Goal: Task Accomplishment & Management: Manage account settings

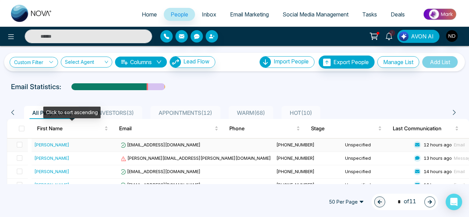
click at [95, 145] on div "Jasmine Din" at bounding box center [76, 145] width 84 height 7
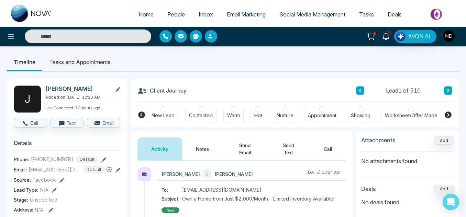
click at [186, 151] on button "Notes" at bounding box center [202, 149] width 41 height 23
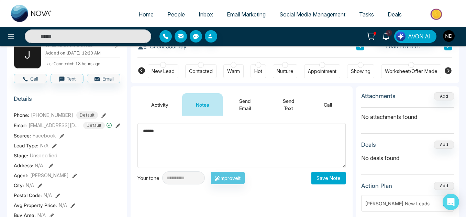
scroll to position [45, 0]
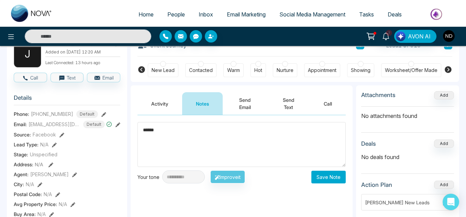
type textarea "******"
click at [332, 174] on button "Save Note" at bounding box center [328, 177] width 34 height 13
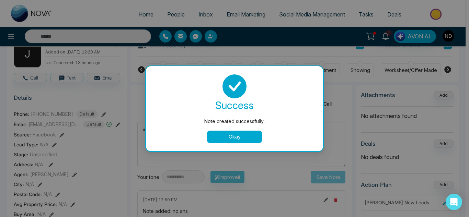
click at [235, 139] on button "Okay" at bounding box center [234, 137] width 55 height 12
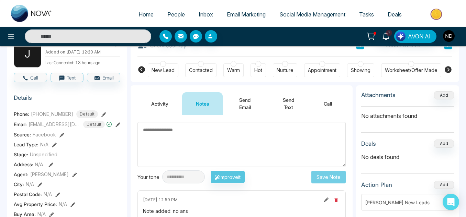
scroll to position [0, 0]
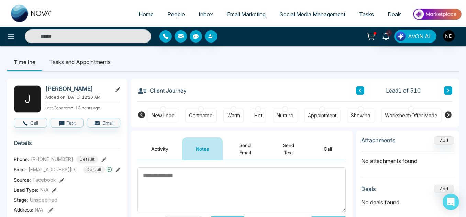
click at [449, 91] on icon at bounding box center [448, 90] width 2 height 3
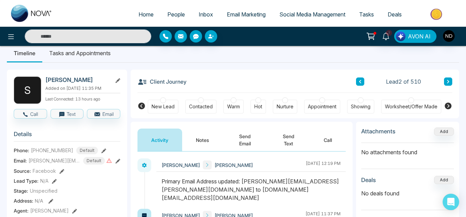
scroll to position [6, 0]
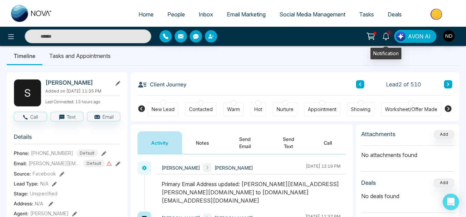
click at [383, 36] on icon at bounding box center [386, 37] width 8 height 8
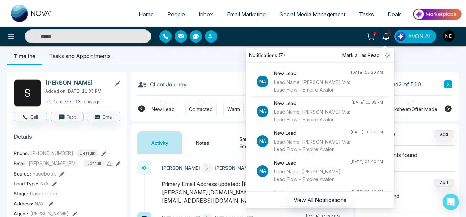
click at [417, 62] on ul "Timeline Tasks and Appointments" at bounding box center [233, 56] width 452 height 19
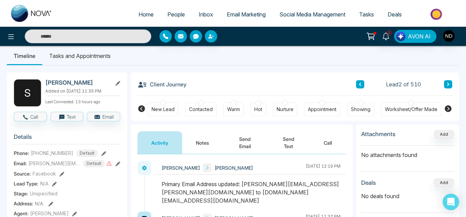
click at [176, 12] on span "People" at bounding box center [176, 14] width 18 height 7
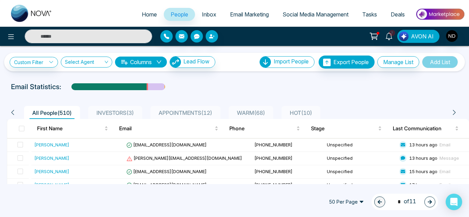
click at [259, 111] on span "WARM ( 68 )" at bounding box center [251, 113] width 34 height 7
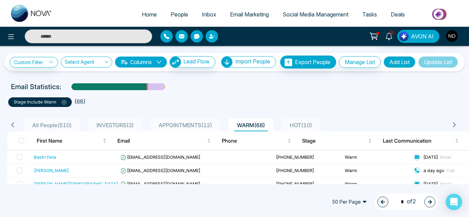
click at [65, 129] on span "All People ( 510 )" at bounding box center [52, 125] width 45 height 7
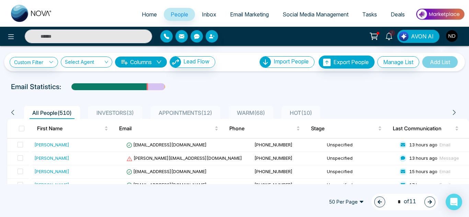
scroll to position [1, 0]
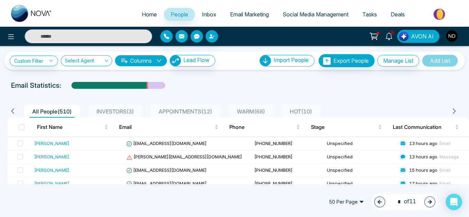
click at [70, 39] on input "text" at bounding box center [88, 37] width 127 height 14
click at [77, 9] on ul "Home People Inbox Email Marketing Social Media Management Tasks Deals" at bounding box center [262, 14] width 406 height 19
click at [172, 113] on span "APPOINTMENTS ( 12 )" at bounding box center [185, 111] width 59 height 7
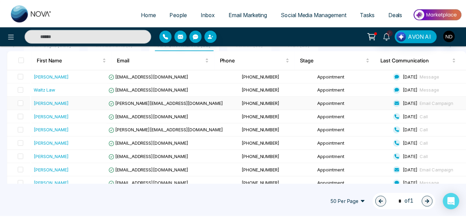
scroll to position [82, 0]
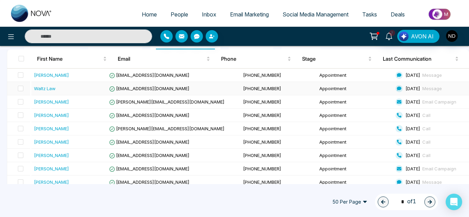
click at [191, 96] on td "walve33@yahoo.com" at bounding box center [174, 88] width 134 height 13
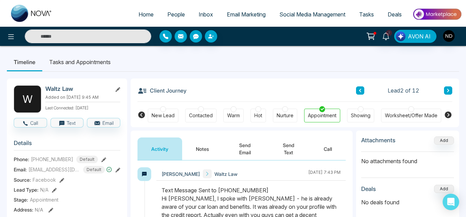
click at [167, 14] on span "People" at bounding box center [176, 14] width 18 height 7
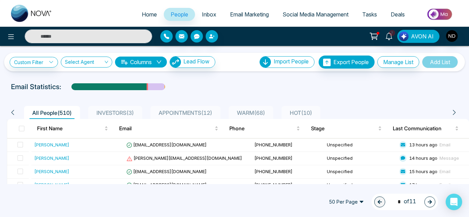
click at [172, 16] on span "People" at bounding box center [180, 14] width 18 height 7
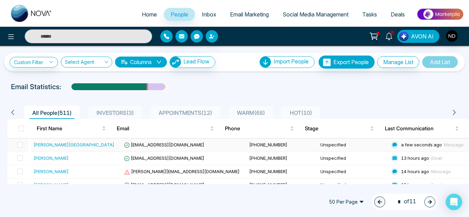
click at [97, 147] on div "Rafiki Hamilton Centre" at bounding box center [77, 145] width 87 height 7
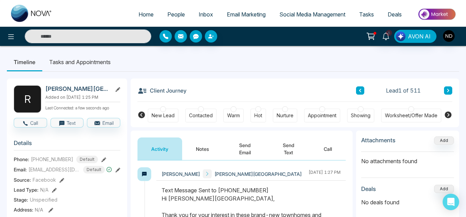
click at [56, 163] on span "+12896983310" at bounding box center [52, 159] width 42 height 7
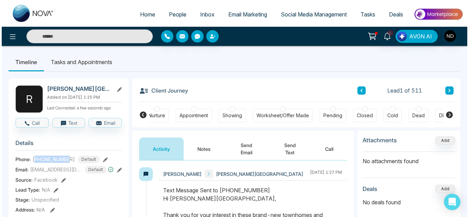
scroll to position [0, 217]
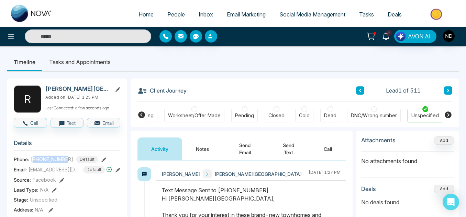
copy span "12896983310"
click at [161, 14] on link "People" at bounding box center [175, 14] width 31 height 13
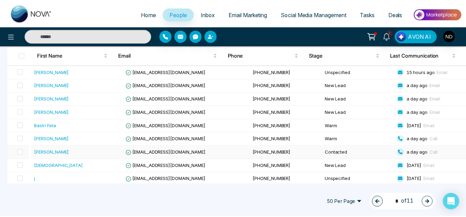
scroll to position [221, 0]
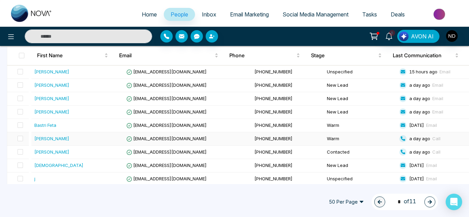
click at [61, 138] on div "Jackie Bhalesar" at bounding box center [51, 138] width 35 height 7
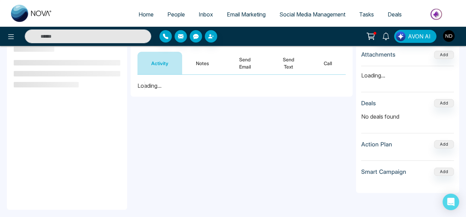
scroll to position [88, 0]
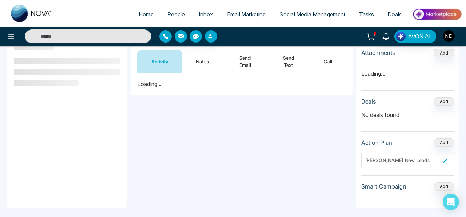
click at [294, 59] on button "Send Text" at bounding box center [288, 61] width 43 height 23
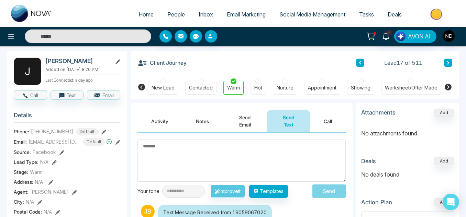
scroll to position [27, 0]
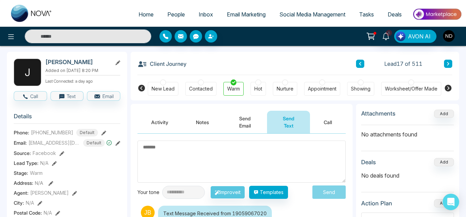
click at [188, 126] on button "Notes" at bounding box center [202, 122] width 41 height 23
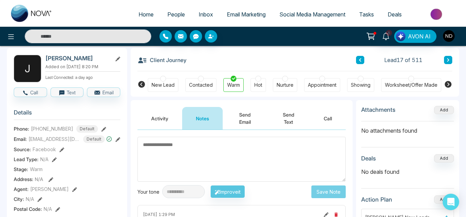
scroll to position [30, 0]
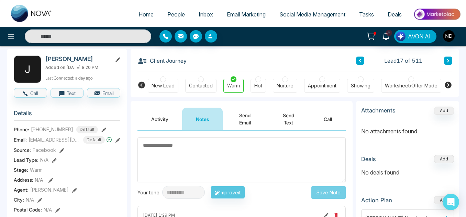
click at [149, 122] on button "Activity" at bounding box center [159, 119] width 45 height 23
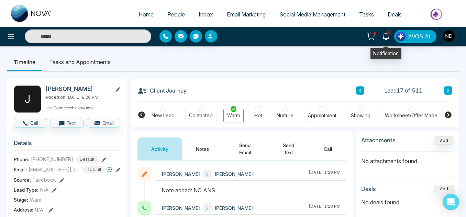
click at [386, 38] on icon at bounding box center [385, 37] width 7 height 8
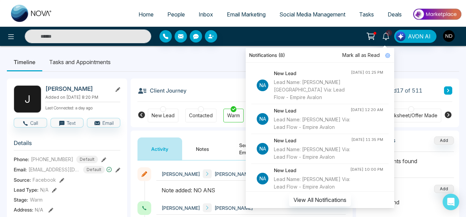
click at [323, 55] on div "Notifications (8)" at bounding box center [320, 55] width 148 height 15
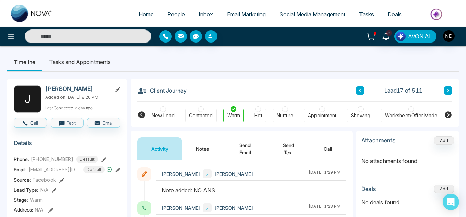
click at [335, 41] on div "8 Notifications (8) Mark all as Read Na New Lead Lead Name: Rafiki Hamilton Cen…" at bounding box center [369, 36] width 186 height 13
click at [167, 14] on span "People" at bounding box center [176, 14] width 18 height 7
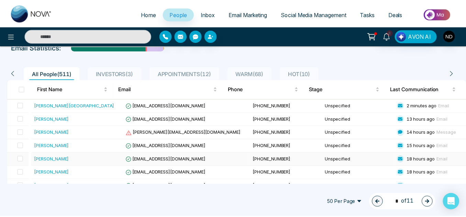
scroll to position [36, 0]
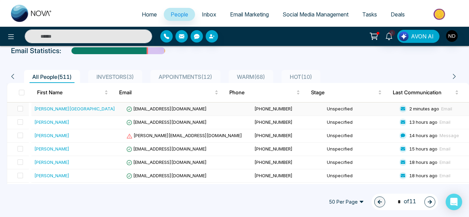
click at [99, 107] on div "Rafiki Hamilton Centre" at bounding box center [78, 108] width 89 height 7
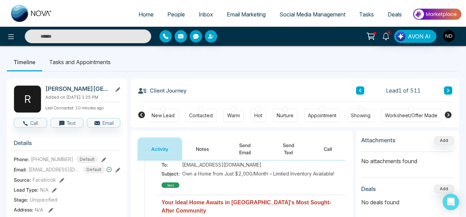
click at [195, 155] on button "Notes" at bounding box center [202, 149] width 41 height 23
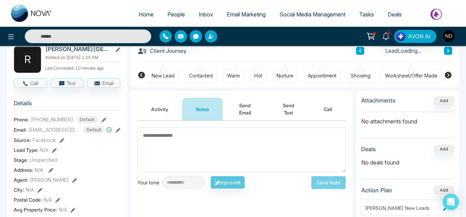
scroll to position [42, 0]
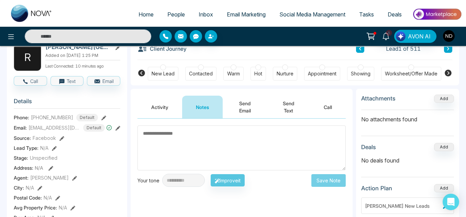
click at [226, 159] on textarea at bounding box center [241, 148] width 208 height 45
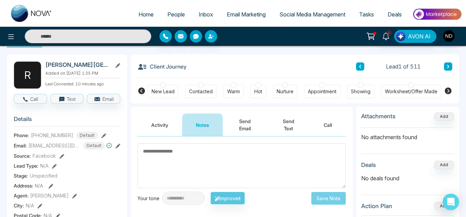
scroll to position [24, 0]
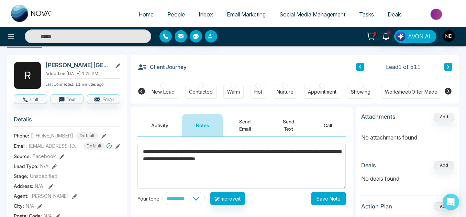
click at [220, 162] on textarea "**********" at bounding box center [241, 166] width 208 height 45
click at [302, 159] on textarea "**********" at bounding box center [241, 166] width 208 height 45
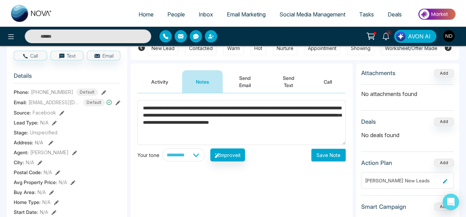
scroll to position [68, 0]
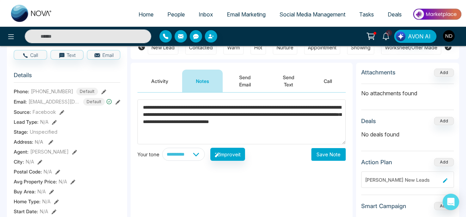
click at [316, 124] on textarea "**********" at bounding box center [241, 122] width 208 height 45
click at [161, 129] on textarea "**********" at bounding box center [241, 122] width 208 height 45
click at [188, 131] on textarea "**********" at bounding box center [241, 122] width 208 height 45
click at [145, 116] on textarea "**********" at bounding box center [241, 122] width 208 height 45
click at [146, 129] on textarea "**********" at bounding box center [241, 122] width 208 height 45
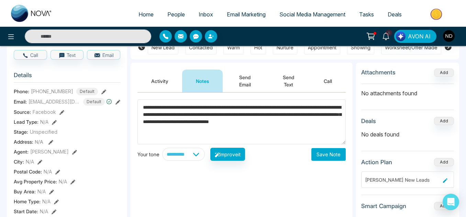
click at [194, 131] on textarea "**********" at bounding box center [241, 122] width 208 height 45
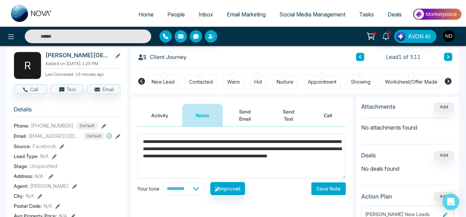
scroll to position [33, 0]
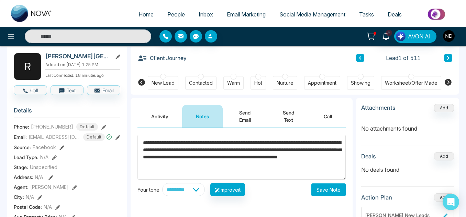
click at [64, 57] on h2 "Rafiki Hamilton Centre" at bounding box center [77, 56] width 64 height 7
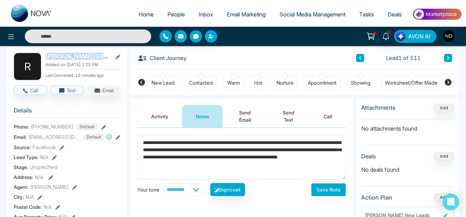
copy div "Rafiki Hamilton Centre"
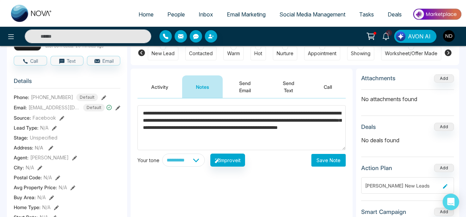
scroll to position [64, 0]
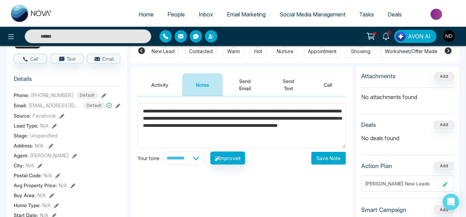
click at [277, 135] on textarea "**********" at bounding box center [241, 125] width 208 height 45
click at [236, 132] on textarea "**********" at bounding box center [241, 125] width 208 height 45
type textarea "**********"
click at [328, 157] on button "Save Note" at bounding box center [328, 158] width 34 height 13
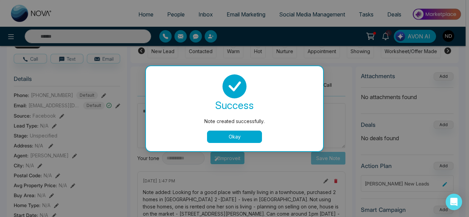
click at [241, 133] on button "Okay" at bounding box center [234, 137] width 55 height 12
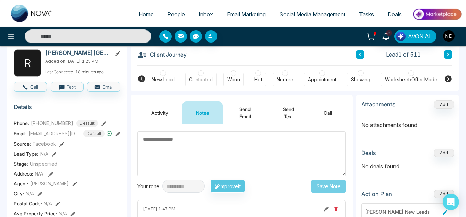
scroll to position [35, 0]
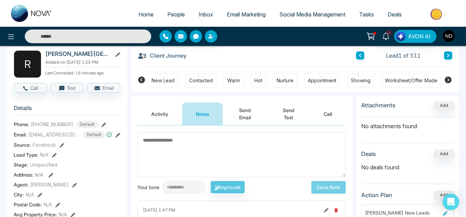
click at [115, 57] on div "Rafiki Hamilton Centre" at bounding box center [82, 54] width 75 height 7
click at [117, 57] on icon at bounding box center [117, 54] width 5 height 5
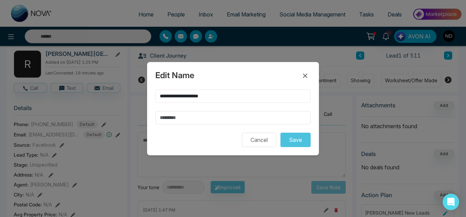
click at [201, 97] on input "**********" at bounding box center [232, 96] width 155 height 13
type input "******"
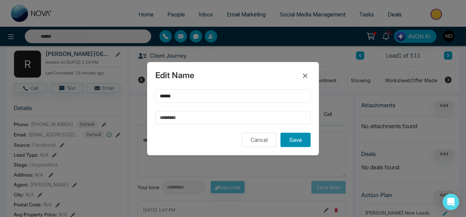
click at [300, 142] on button "Save" at bounding box center [295, 140] width 30 height 14
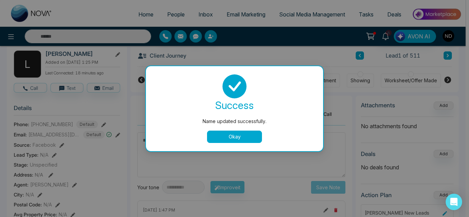
click at [227, 133] on button "Okay" at bounding box center [234, 137] width 55 height 12
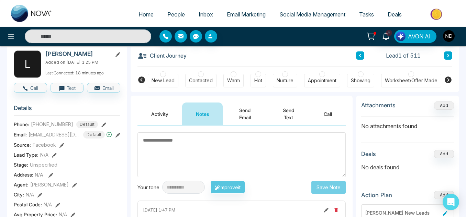
click at [288, 113] on button "Send Text" at bounding box center [288, 114] width 43 height 23
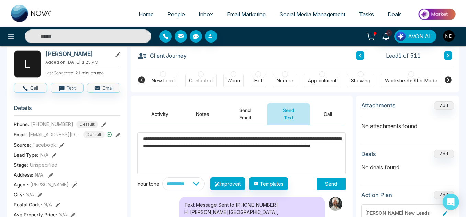
type textarea "**********"
click at [325, 188] on button "Send" at bounding box center [330, 184] width 29 height 13
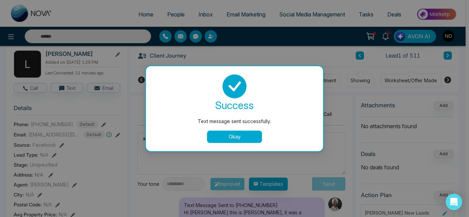
click at [237, 134] on button "Okay" at bounding box center [234, 137] width 55 height 12
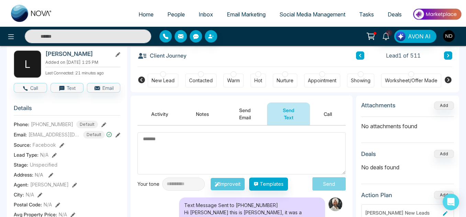
click at [233, 81] on div "Warm" at bounding box center [233, 80] width 13 height 7
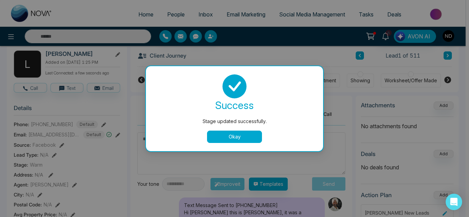
click at [236, 137] on button "Okay" at bounding box center [234, 137] width 55 height 12
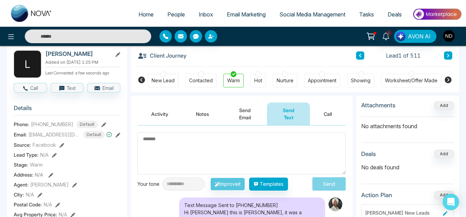
click at [452, 55] on button at bounding box center [448, 56] width 8 height 8
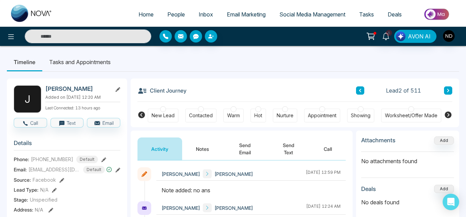
click at [448, 92] on icon at bounding box center [447, 91] width 3 height 4
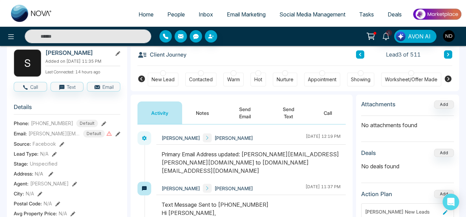
scroll to position [37, 0]
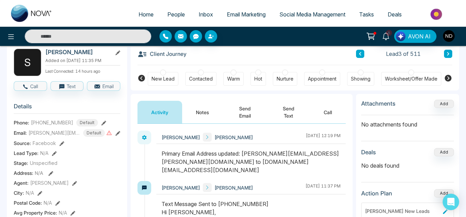
click at [359, 59] on div "Client Journey Lead 3 of 511" at bounding box center [294, 53] width 315 height 23
click at [358, 52] on icon at bounding box center [359, 54] width 3 height 4
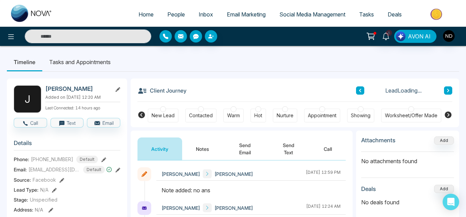
click at [360, 93] on button at bounding box center [360, 91] width 8 height 8
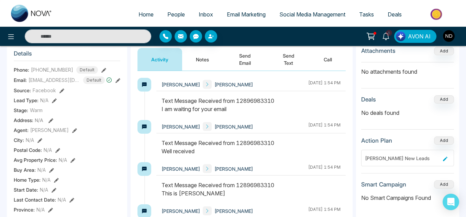
click at [245, 67] on button "Send Email" at bounding box center [245, 59] width 44 height 23
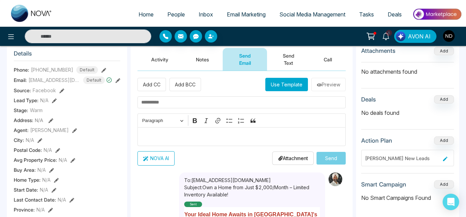
click at [235, 107] on input "text" at bounding box center [241, 103] width 208 height 12
type input "**********"
click at [298, 83] on button "Use Template" at bounding box center [286, 84] width 43 height 13
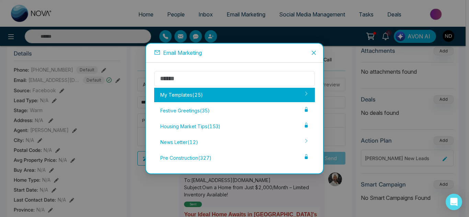
click at [243, 98] on div "My Templates ( 25 )" at bounding box center [234, 95] width 161 height 14
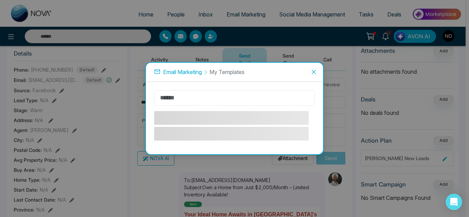
click at [228, 94] on input "text" at bounding box center [234, 97] width 161 height 15
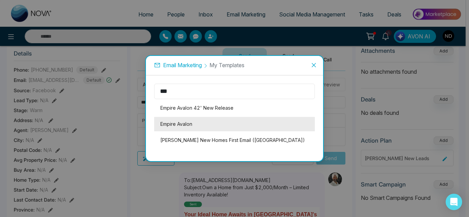
type input "***"
click at [214, 119] on li "Empire Avalon" at bounding box center [234, 124] width 161 height 14
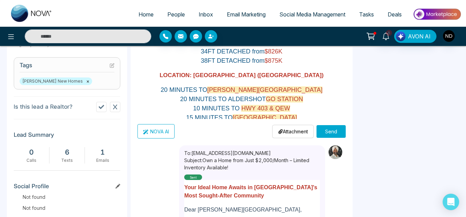
scroll to position [310, 0]
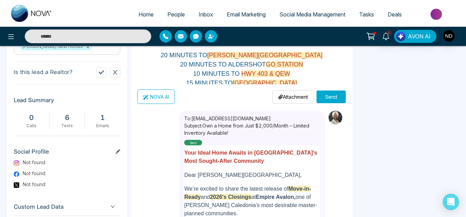
click at [332, 94] on button "Send" at bounding box center [330, 97] width 29 height 13
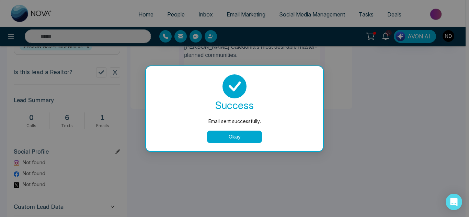
click at [219, 141] on button "Okay" at bounding box center [234, 137] width 55 height 12
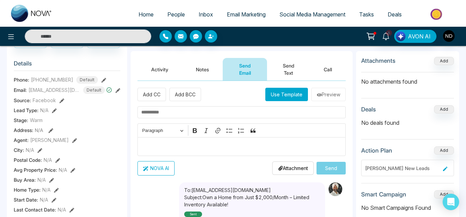
scroll to position [79, 0]
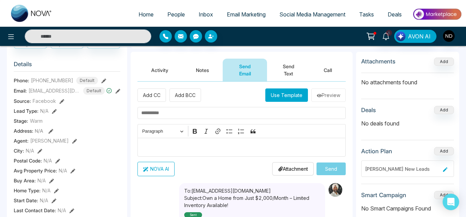
click at [273, 72] on button "Send Text" at bounding box center [288, 70] width 43 height 23
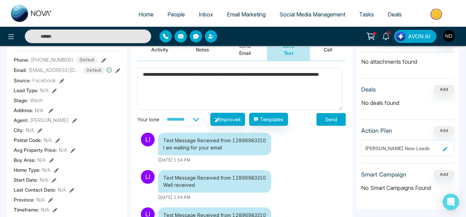
type textarea "**********"
click at [316, 124] on button "Send" at bounding box center [330, 119] width 29 height 13
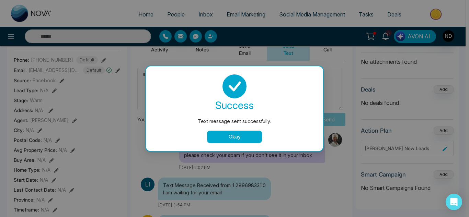
click at [220, 134] on button "Okay" at bounding box center [234, 137] width 55 height 12
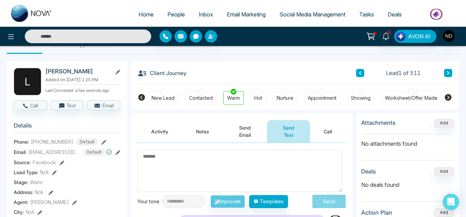
scroll to position [17, 0]
click at [119, 70] on icon at bounding box center [117, 72] width 5 height 5
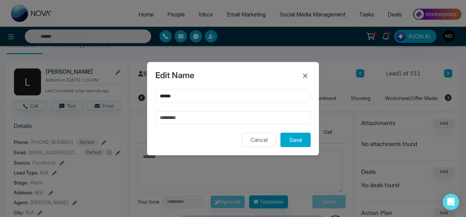
click at [174, 98] on input "******" at bounding box center [232, 96] width 155 height 13
type input "*******"
click at [292, 143] on button "Save" at bounding box center [295, 140] width 30 height 14
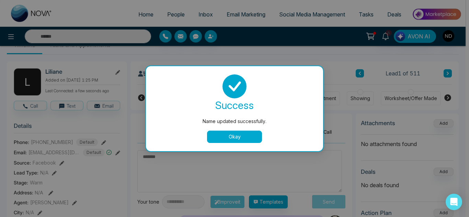
click at [246, 138] on button "Okay" at bounding box center [234, 137] width 55 height 12
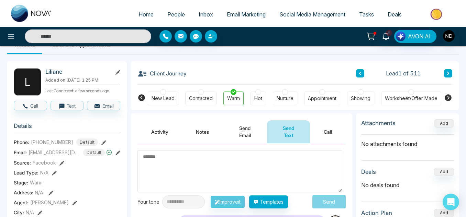
click at [198, 133] on button "Notes" at bounding box center [202, 132] width 41 height 23
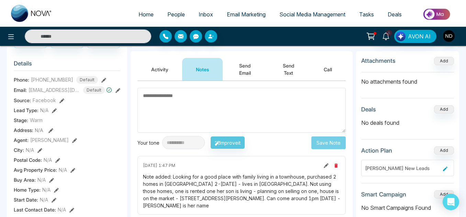
scroll to position [139, 0]
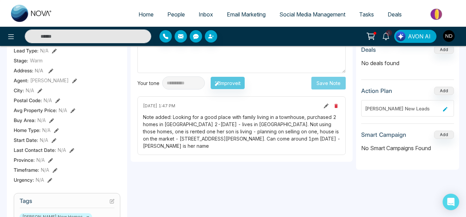
click at [167, 11] on span "People" at bounding box center [176, 14] width 18 height 7
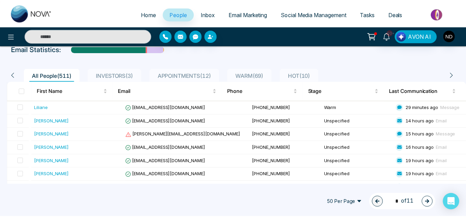
scroll to position [38, 0]
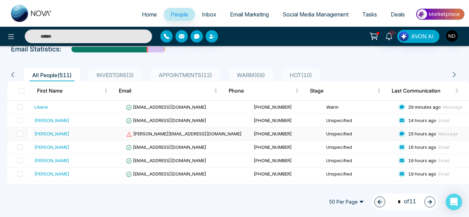
click at [80, 135] on div "Sekandar Mehr" at bounding box center [78, 134] width 89 height 7
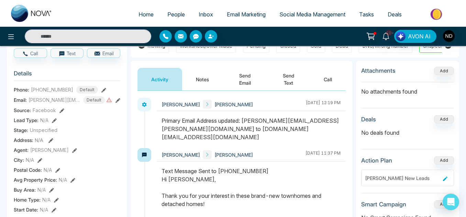
scroll to position [0, 217]
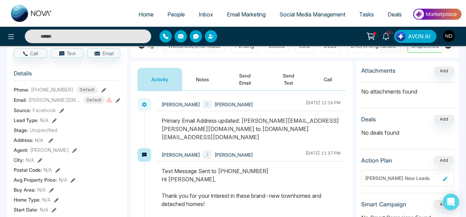
click at [55, 93] on span "+16476384559" at bounding box center [52, 89] width 42 height 7
copy span "16476384559"
click at [205, 82] on button "Notes" at bounding box center [202, 79] width 41 height 23
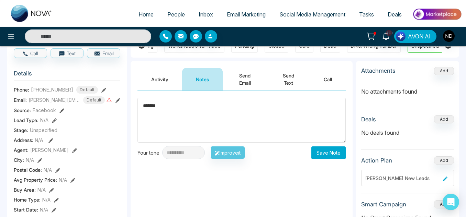
type textarea "******"
click at [328, 153] on button "Save Note" at bounding box center [328, 153] width 34 height 13
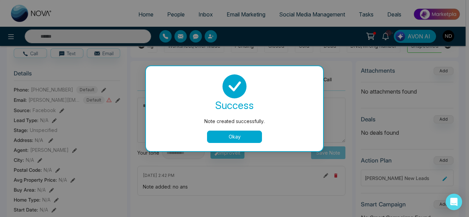
click at [233, 138] on button "Okay" at bounding box center [234, 137] width 55 height 12
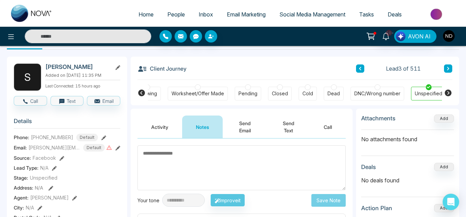
scroll to position [21, 0]
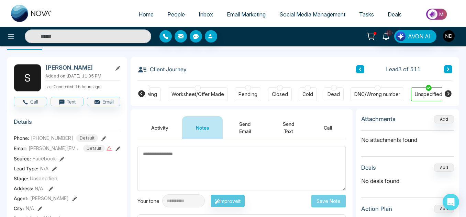
click at [448, 69] on icon at bounding box center [448, 69] width 2 height 3
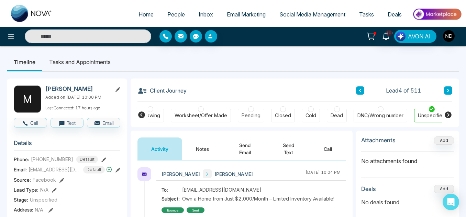
scroll to position [0, 210]
click at [198, 143] on button "Notes" at bounding box center [202, 149] width 41 height 23
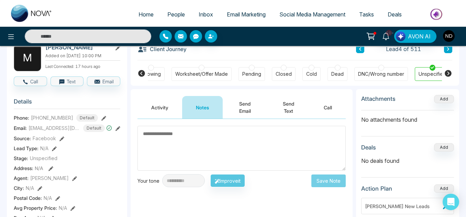
scroll to position [41, 0]
click at [154, 111] on button "Activity" at bounding box center [159, 108] width 45 height 23
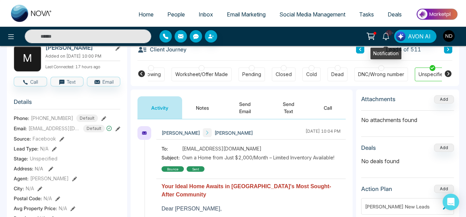
click at [384, 35] on icon at bounding box center [386, 37] width 8 height 8
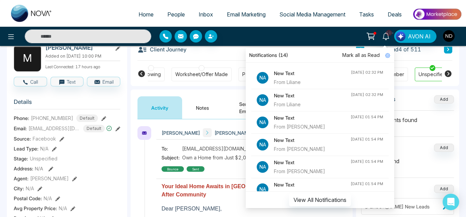
click at [321, 83] on div "From Liliane" at bounding box center [312, 83] width 77 height 8
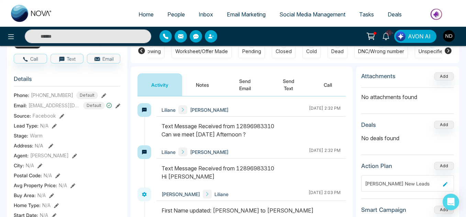
click at [287, 80] on button "Send Text" at bounding box center [288, 85] width 43 height 23
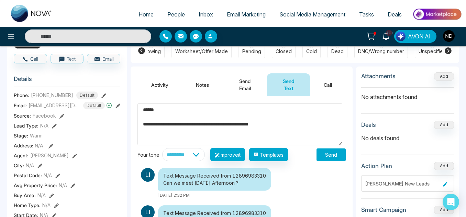
type textarea "**********"
click at [321, 153] on button "Send" at bounding box center [330, 155] width 29 height 13
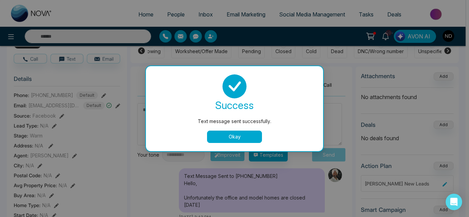
click at [238, 141] on button "Okay" at bounding box center [234, 137] width 55 height 12
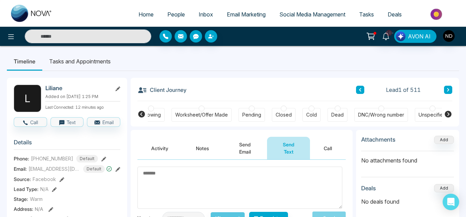
scroll to position [0, 0]
click at [169, 16] on span "People" at bounding box center [176, 14] width 18 height 7
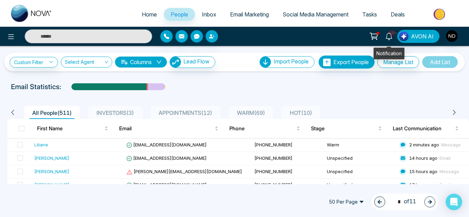
click at [386, 37] on icon at bounding box center [389, 37] width 8 height 8
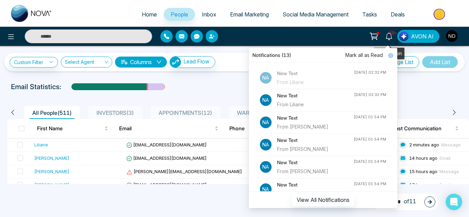
click at [386, 37] on icon at bounding box center [389, 37] width 8 height 8
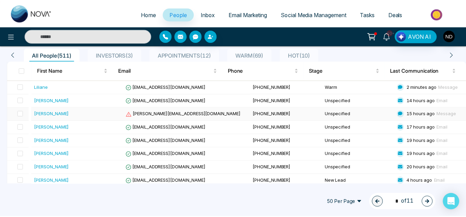
scroll to position [58, 0]
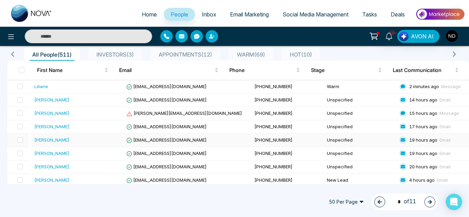
click at [80, 141] on div "Bairon Castro" at bounding box center [78, 140] width 89 height 7
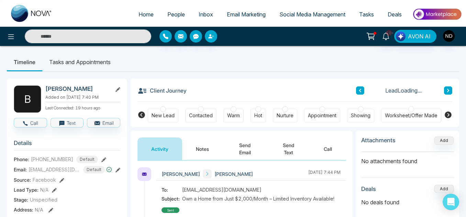
click at [360, 93] on button at bounding box center [360, 91] width 8 height 8
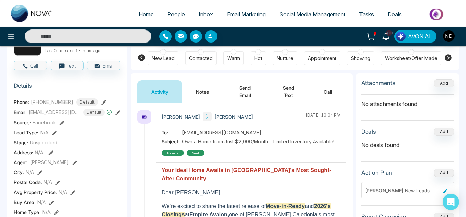
scroll to position [58, 0]
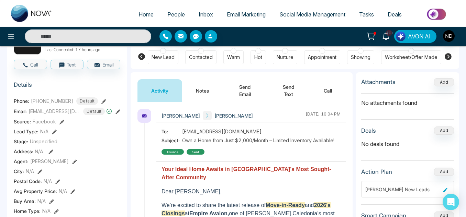
click at [191, 97] on button "Notes" at bounding box center [202, 90] width 41 height 23
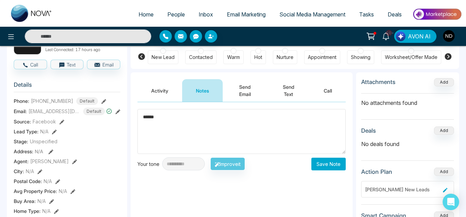
type textarea "******"
click at [325, 167] on button "Save Note" at bounding box center [328, 164] width 34 height 13
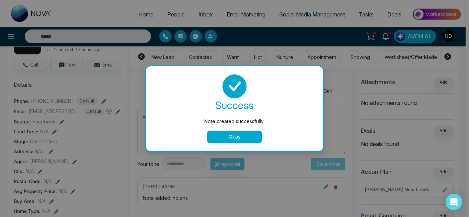
click at [251, 133] on button "Okay" at bounding box center [234, 137] width 55 height 12
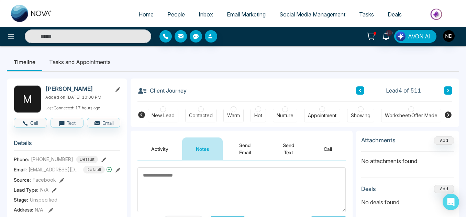
click at [446, 92] on icon at bounding box center [447, 91] width 3 height 4
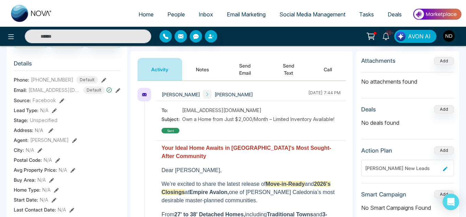
scroll to position [80, 0]
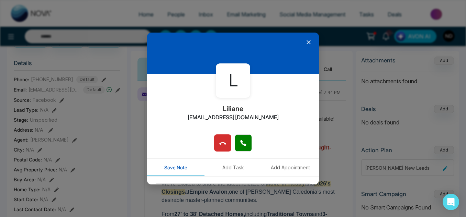
click at [305, 43] on icon at bounding box center [308, 42] width 7 height 7
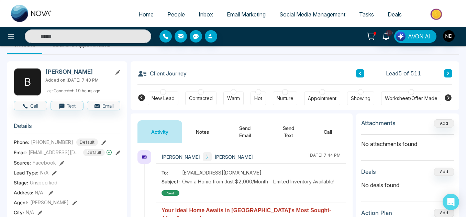
scroll to position [17, 0]
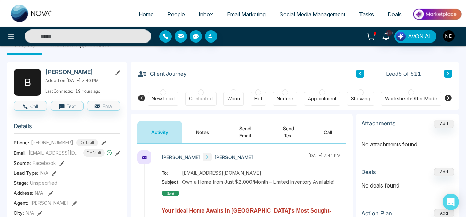
click at [358, 77] on button at bounding box center [360, 74] width 8 height 8
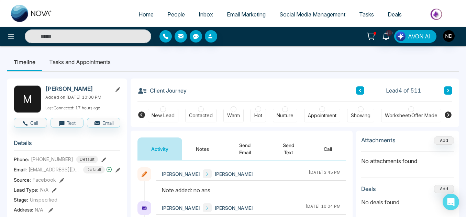
click at [448, 88] on button at bounding box center [448, 91] width 8 height 8
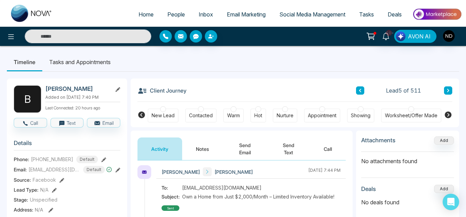
scroll to position [2, 0]
click at [204, 151] on button "Notes" at bounding box center [202, 149] width 41 height 23
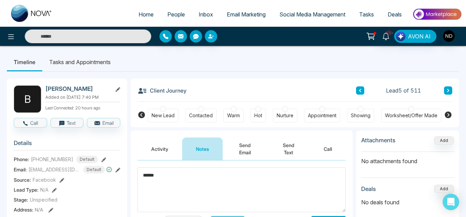
scroll to position [9, 0]
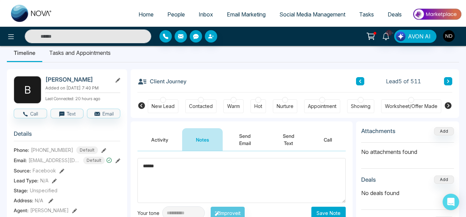
type textarea "******"
click at [334, 212] on button "Save Note" at bounding box center [328, 213] width 34 height 13
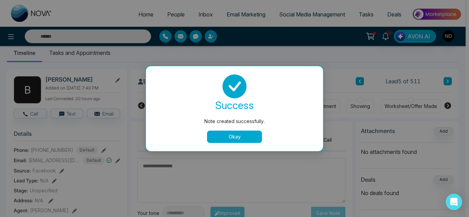
click at [252, 141] on button "Okay" at bounding box center [234, 137] width 55 height 12
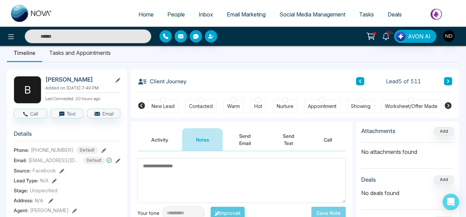
click at [448, 79] on button at bounding box center [448, 81] width 8 height 8
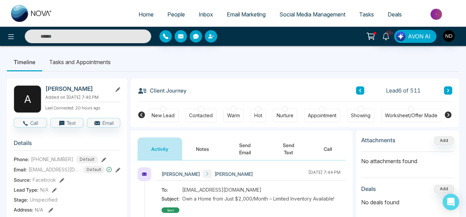
click at [196, 149] on button "Notes" at bounding box center [202, 149] width 41 height 23
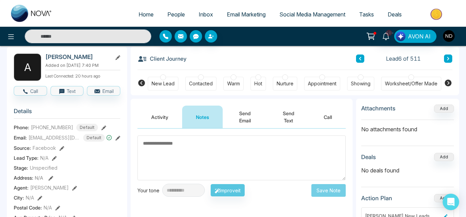
scroll to position [31, 0]
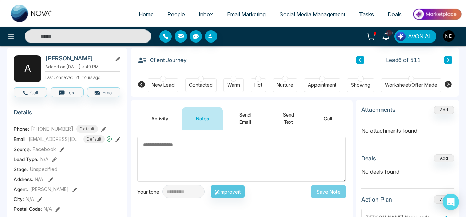
click at [159, 117] on button "Activity" at bounding box center [159, 118] width 45 height 23
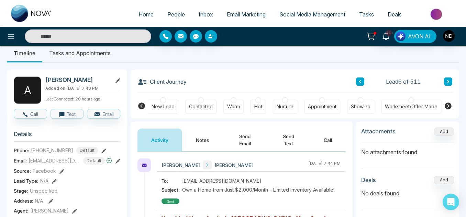
scroll to position [9, 0]
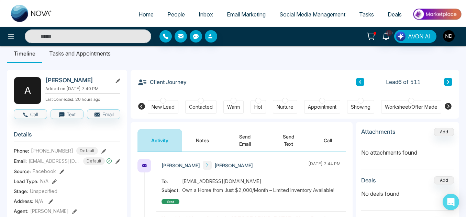
click at [203, 137] on button "Notes" at bounding box center [202, 140] width 41 height 23
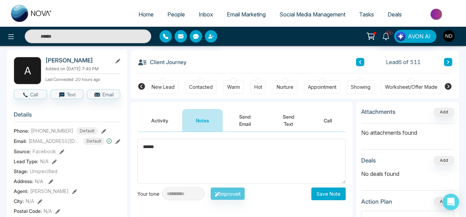
scroll to position [29, 0]
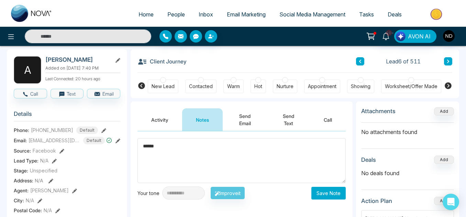
type textarea "******"
click at [313, 194] on button "Save Note" at bounding box center [328, 193] width 34 height 13
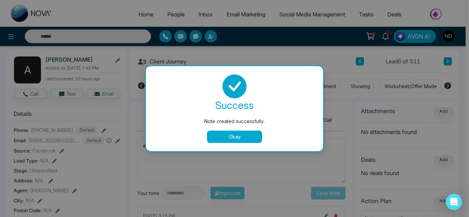
click at [247, 134] on button "Okay" at bounding box center [234, 137] width 55 height 12
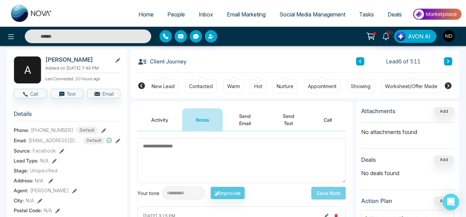
click at [446, 64] on button at bounding box center [448, 61] width 8 height 8
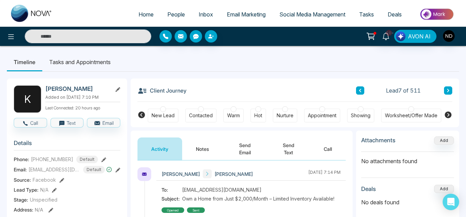
click at [191, 151] on button "Notes" at bounding box center [202, 149] width 41 height 23
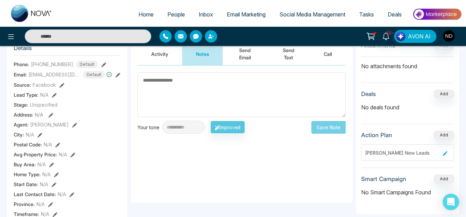
scroll to position [96, 0]
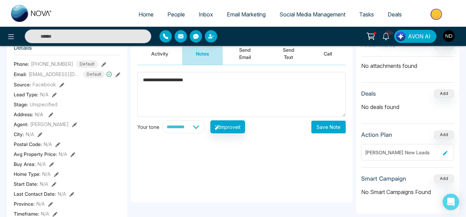
type textarea "**********"
click at [335, 123] on button "Save Note" at bounding box center [328, 127] width 34 height 13
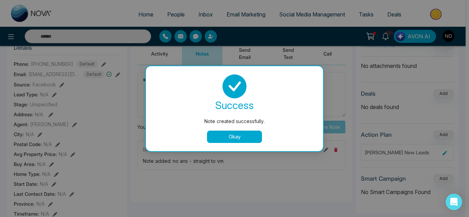
click at [232, 131] on button "Okay" at bounding box center [234, 137] width 55 height 12
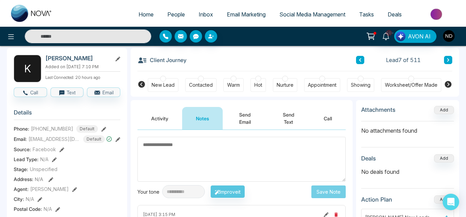
scroll to position [30, 0]
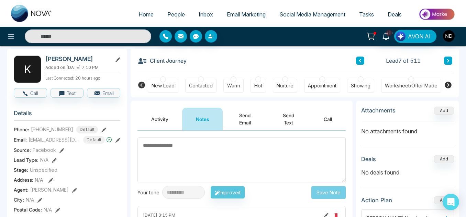
click at [444, 63] on button at bounding box center [448, 61] width 8 height 8
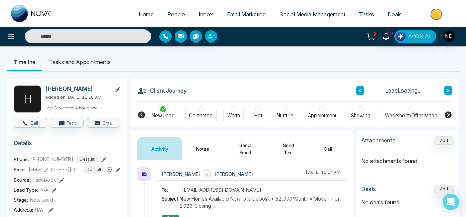
click at [208, 156] on button "Notes" at bounding box center [202, 149] width 41 height 23
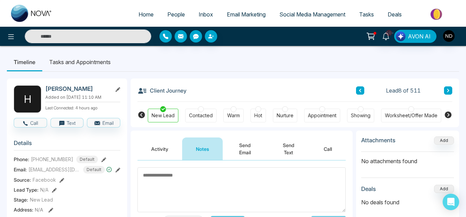
click at [178, 14] on span "People" at bounding box center [176, 14] width 18 height 7
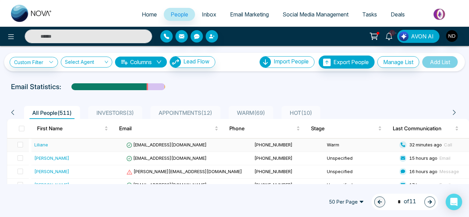
click at [68, 149] on td "Liliane" at bounding box center [79, 145] width 95 height 13
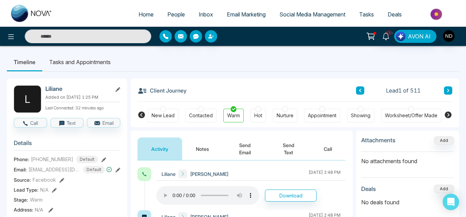
click at [142, 14] on span "Home" at bounding box center [145, 14] width 15 height 7
select select "*"
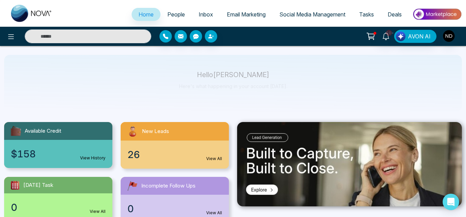
scroll to position [49, 0]
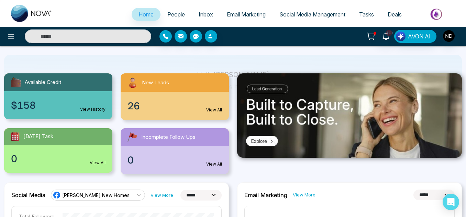
click at [168, 139] on span "Incomplete Follow Ups" at bounding box center [168, 138] width 54 height 8
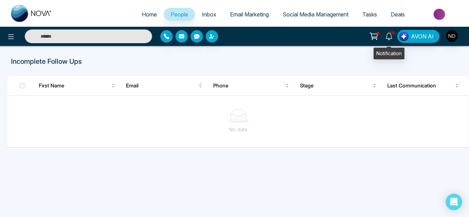
click at [389, 34] on icon at bounding box center [389, 37] width 8 height 8
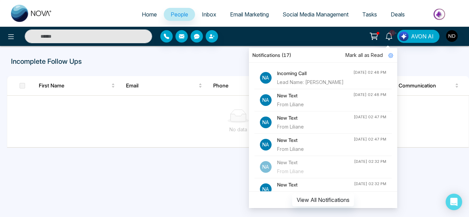
click at [371, 57] on span "Mark all as Read" at bounding box center [364, 56] width 37 height 8
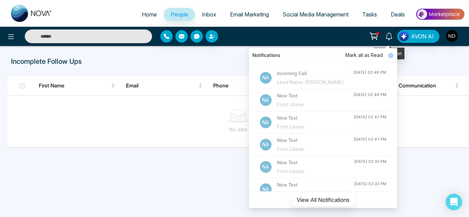
click at [387, 35] on icon at bounding box center [389, 37] width 8 height 8
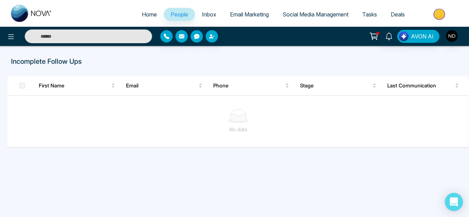
click at [450, 202] on icon "Open Intercom Messenger" at bounding box center [454, 202] width 9 height 9
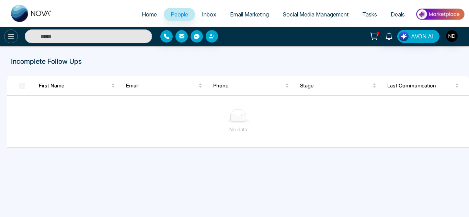
click at [11, 39] on icon at bounding box center [11, 37] width 8 height 8
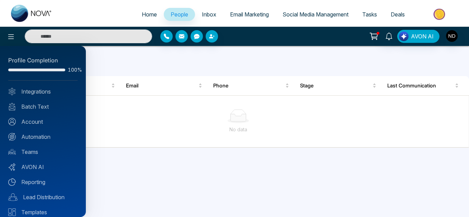
click at [39, 11] on div at bounding box center [234, 108] width 469 height 217
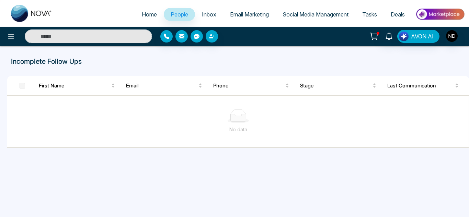
click at [50, 17] on img at bounding box center [31, 13] width 41 height 17
select select "*"
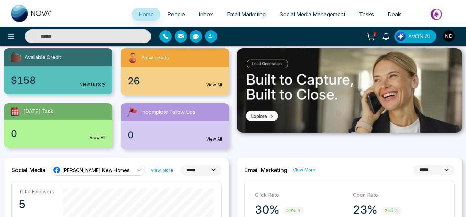
scroll to position [74, 0]
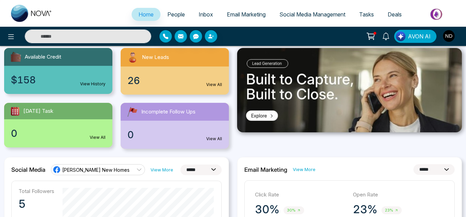
click at [94, 132] on div "0 View All" at bounding box center [58, 134] width 108 height 28
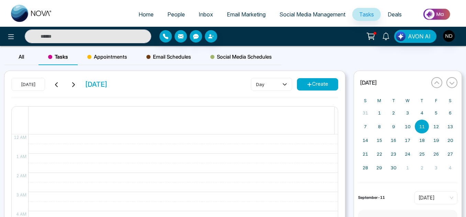
click at [14, 60] on div "All" at bounding box center [21, 57] width 34 height 16
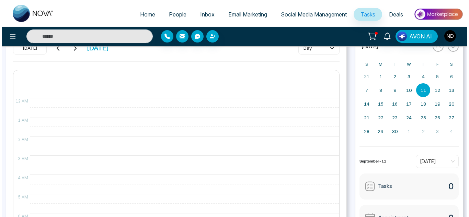
scroll to position [37, 0]
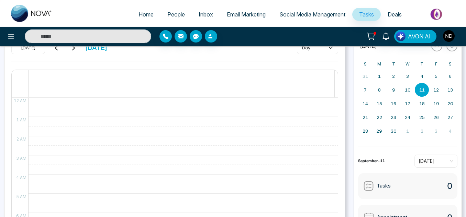
click at [8, 43] on div "AVON AI" at bounding box center [233, 36] width 466 height 19
click at [8, 40] on icon at bounding box center [11, 37] width 8 height 8
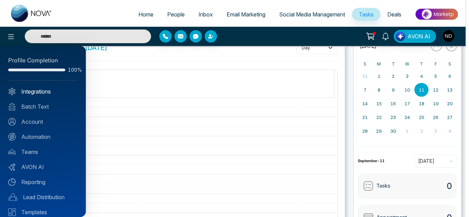
click at [24, 94] on link "Integrations" at bounding box center [42, 92] width 69 height 8
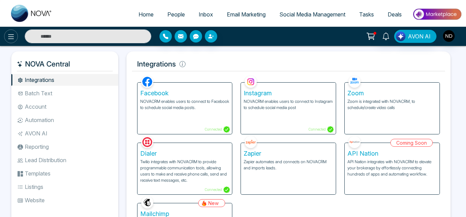
click at [7, 41] on icon at bounding box center [11, 37] width 8 height 8
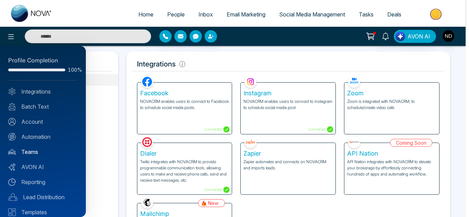
click at [32, 152] on link "Teams" at bounding box center [42, 152] width 69 height 8
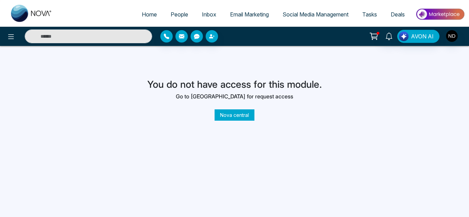
click at [171, 14] on span "People" at bounding box center [180, 14] width 18 height 7
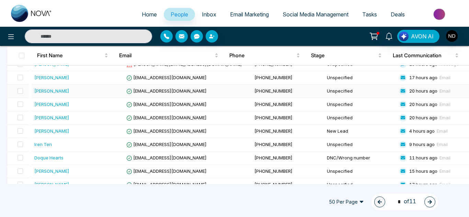
scroll to position [108, 0]
click at [202, 15] on span "Inbox" at bounding box center [209, 14] width 14 height 7
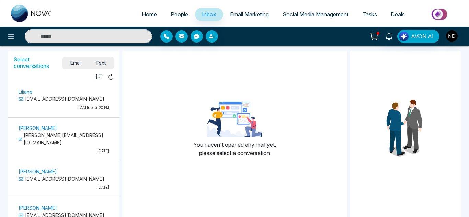
click at [76, 98] on p "limwamba@yahoo.com" at bounding box center [64, 99] width 91 height 7
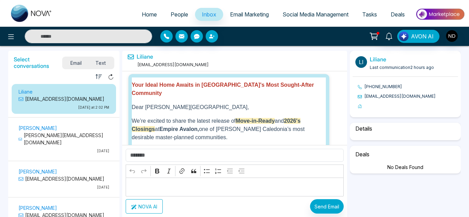
scroll to position [1222, 0]
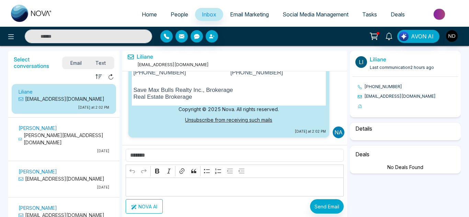
click at [98, 64] on span "Text" at bounding box center [101, 62] width 24 height 9
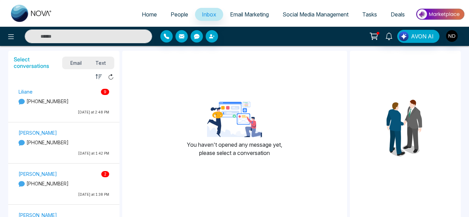
click at [78, 108] on div "Liliane 9 +12896983310 Today at 2:48 PM" at bounding box center [64, 103] width 98 height 31
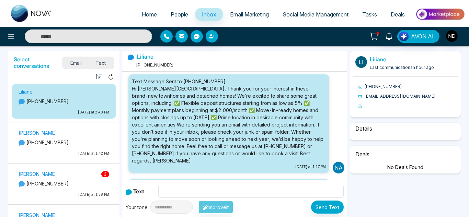
scroll to position [423, 0]
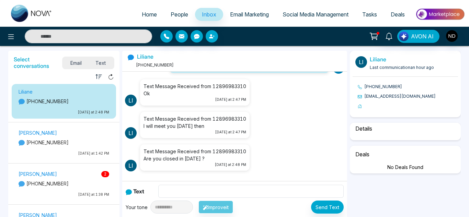
select select "****"
select select "********"
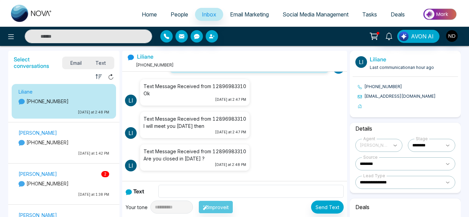
click at [184, 14] on link "People" at bounding box center [179, 14] width 31 height 13
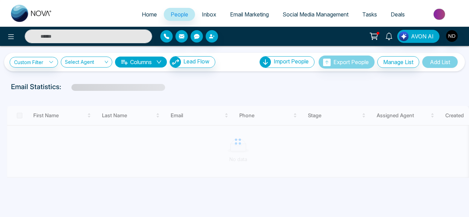
click at [202, 13] on span "Inbox" at bounding box center [209, 14] width 14 height 7
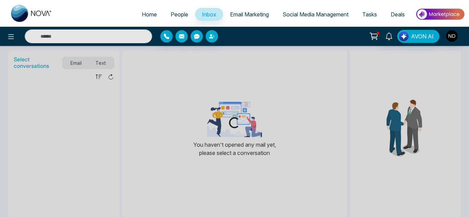
click at [102, 64] on div "Loading..." at bounding box center [234, 108] width 469 height 217
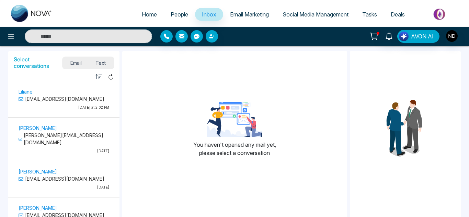
click at [102, 64] on span "Text" at bounding box center [101, 62] width 24 height 9
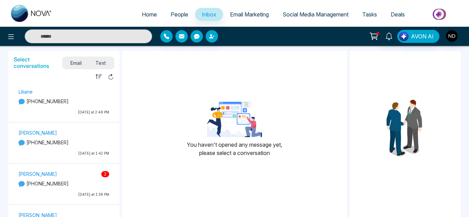
click at [59, 187] on p "+16475346306" at bounding box center [64, 183] width 91 height 7
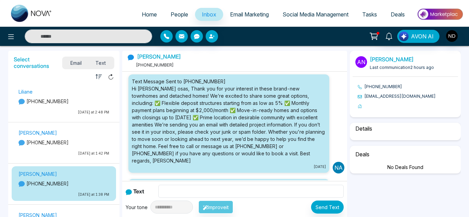
scroll to position [303, 0]
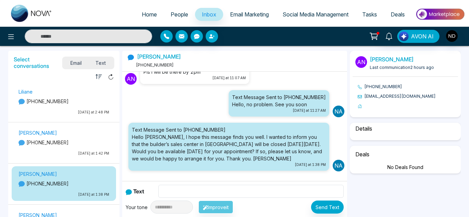
select select "****"
select select "********"
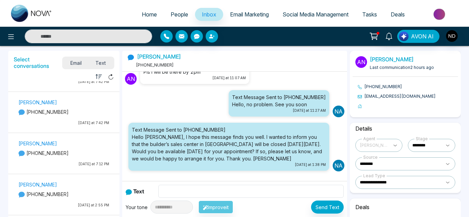
scroll to position [492, 0]
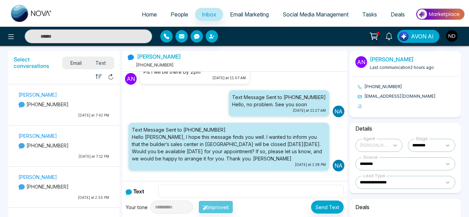
click at [142, 10] on link "Home" at bounding box center [149, 14] width 29 height 13
select select "*"
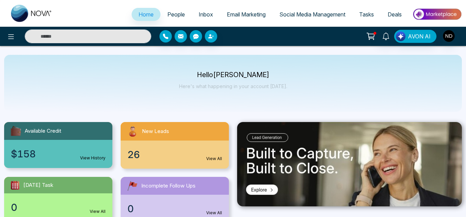
click at [169, 14] on span "People" at bounding box center [176, 14] width 18 height 7
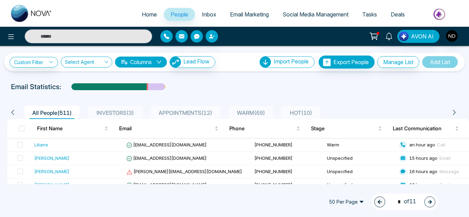
click at [254, 115] on span "WARM ( 69 )" at bounding box center [251, 113] width 34 height 7
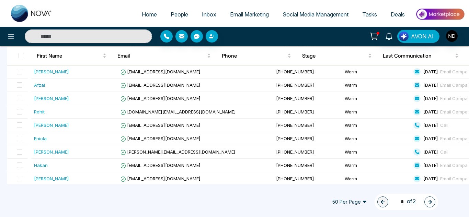
scroll to position [645, 0]
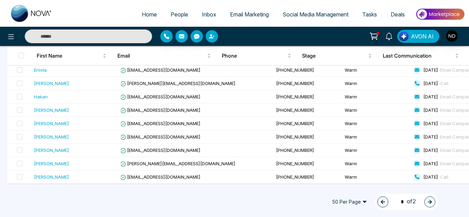
click at [430, 202] on icon "button" at bounding box center [430, 202] width 4 height 4
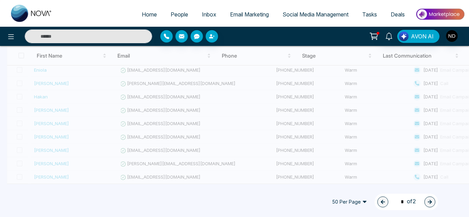
type input "*"
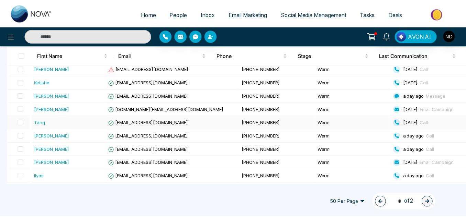
scroll to position [157, 0]
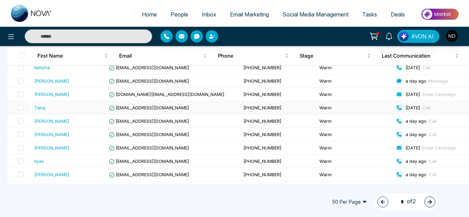
click at [355, 115] on td "Warm" at bounding box center [355, 107] width 76 height 13
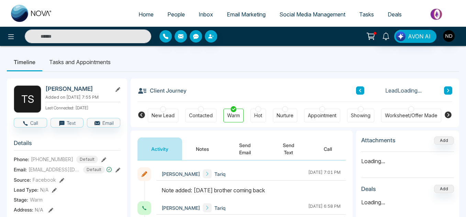
click at [196, 153] on button "Notes" at bounding box center [202, 149] width 41 height 23
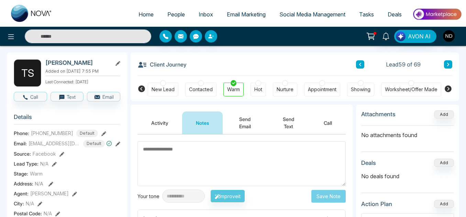
scroll to position [9, 0]
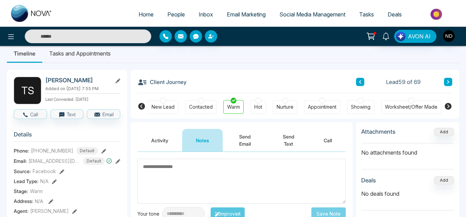
click at [359, 82] on icon at bounding box center [360, 81] width 2 height 3
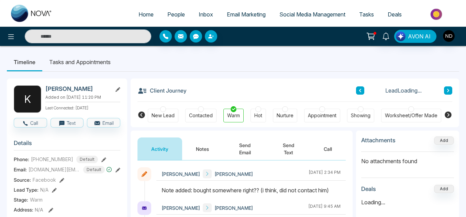
click at [199, 153] on button "Notes" at bounding box center [202, 149] width 41 height 23
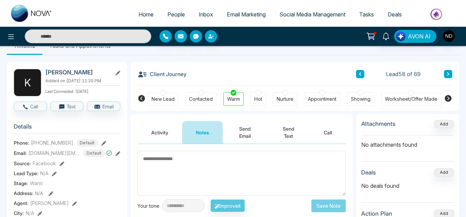
scroll to position [15, 0]
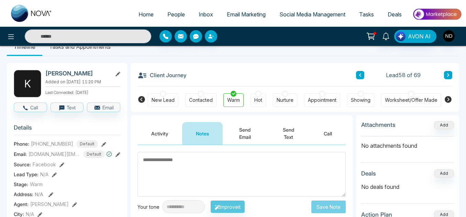
click at [201, 104] on div "Contacted" at bounding box center [200, 100] width 31 height 14
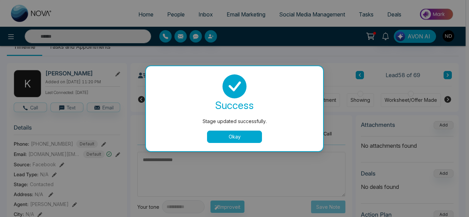
click at [225, 136] on button "Okay" at bounding box center [234, 137] width 55 height 12
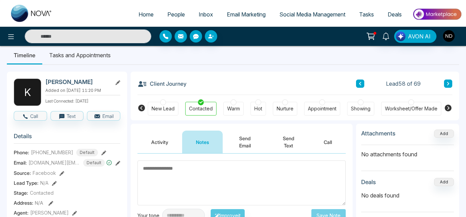
scroll to position [0, 0]
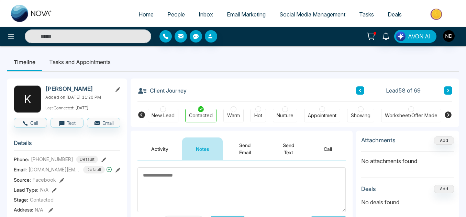
click at [358, 92] on button at bounding box center [360, 91] width 8 height 8
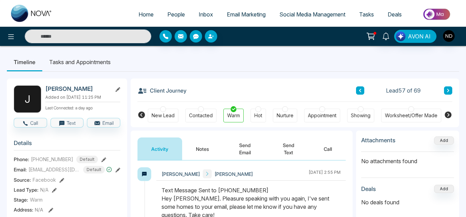
click at [359, 92] on icon at bounding box center [359, 91] width 3 height 4
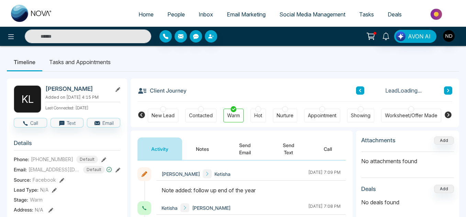
click at [359, 92] on icon at bounding box center [359, 91] width 3 height 4
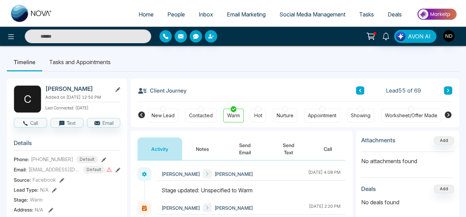
click at [92, 88] on h2 "Carlington Walker" at bounding box center [77, 89] width 64 height 7
copy div "Carlington Walker"
click at [359, 89] on icon at bounding box center [359, 91] width 3 height 4
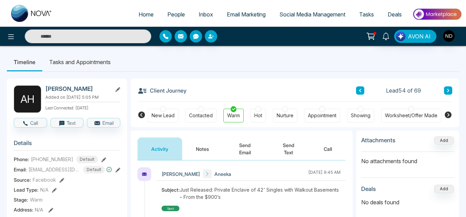
click at [206, 145] on button "Notes" at bounding box center [202, 149] width 41 height 23
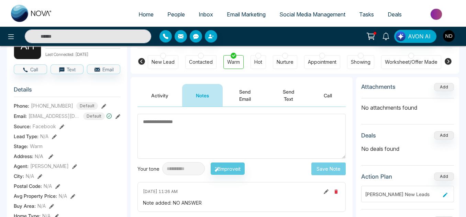
scroll to position [53, 0]
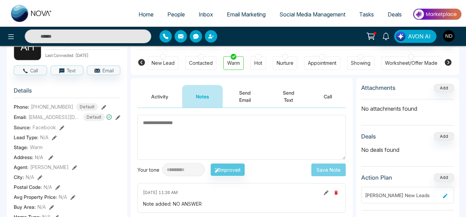
click at [274, 92] on button "Send Text" at bounding box center [288, 96] width 43 height 23
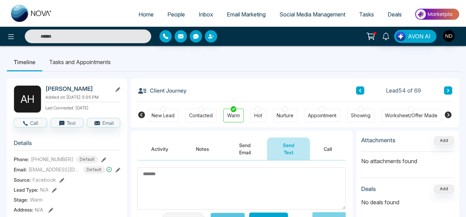
click at [155, 156] on button "Activity" at bounding box center [159, 149] width 45 height 23
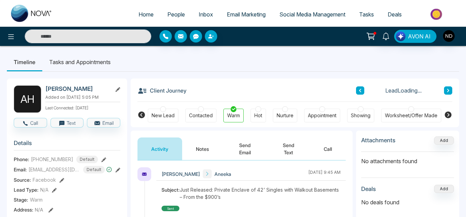
click at [76, 86] on h2 "Aneeka Hafeez" at bounding box center [77, 89] width 64 height 7
copy div "Aneeka Hafeez"
click at [363, 89] on button at bounding box center [360, 91] width 8 height 8
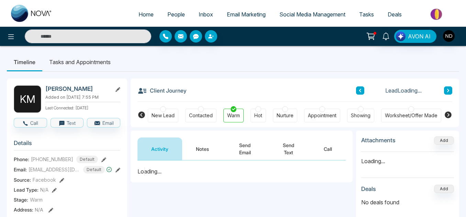
click at [190, 148] on button "Notes" at bounding box center [202, 149] width 41 height 23
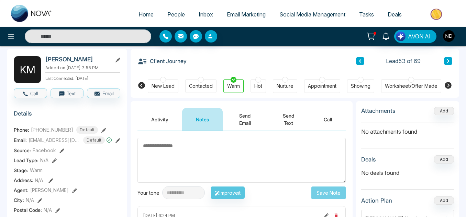
scroll to position [29, 0]
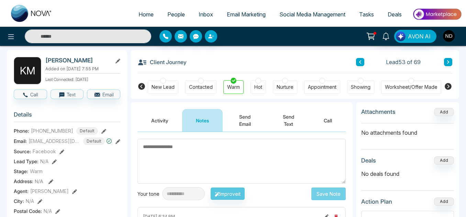
click at [286, 117] on button "Send Text" at bounding box center [288, 120] width 43 height 23
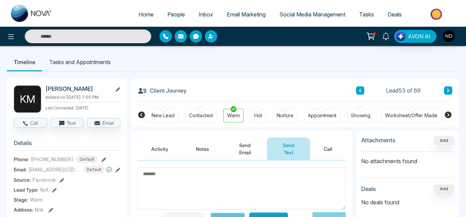
click at [170, 151] on button "Activity" at bounding box center [159, 149] width 45 height 23
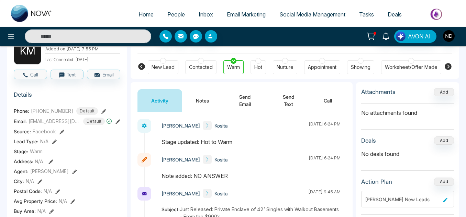
scroll to position [49, 0]
click at [203, 99] on button "Notes" at bounding box center [202, 100] width 41 height 23
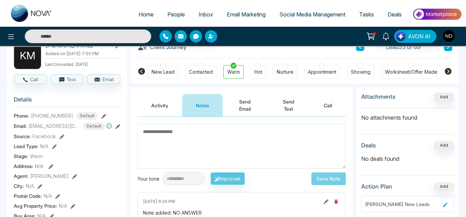
scroll to position [43, 0]
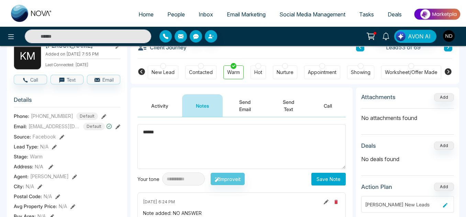
type textarea "******"
click at [325, 184] on button "Save Note" at bounding box center [328, 179] width 34 height 13
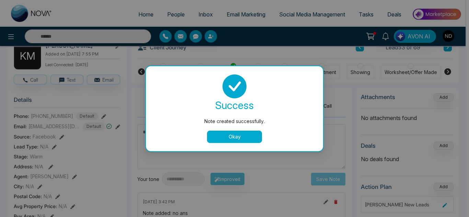
click at [230, 143] on button "Okay" at bounding box center [234, 137] width 55 height 12
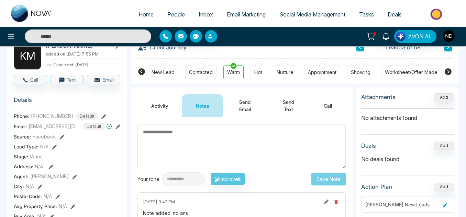
click at [205, 80] on div "New Lead Contacted Warm Hot Nurture Appointment Showing Worksheet/Offer Made Pe…" at bounding box center [295, 71] width 294 height 25
click at [203, 73] on div "Contacted" at bounding box center [201, 72] width 24 height 7
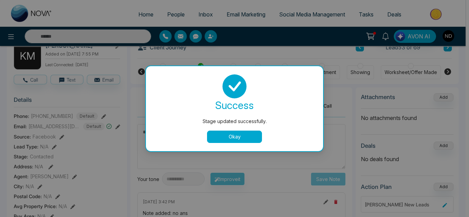
click at [217, 136] on button "Okay" at bounding box center [234, 137] width 55 height 12
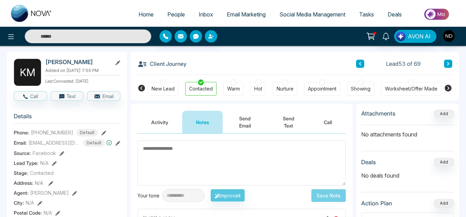
scroll to position [26, 0]
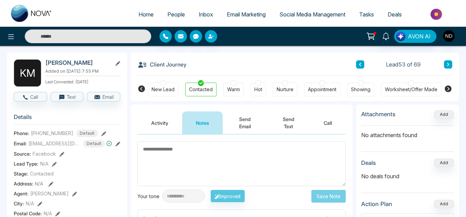
click at [158, 124] on button "Activity" at bounding box center [159, 123] width 45 height 23
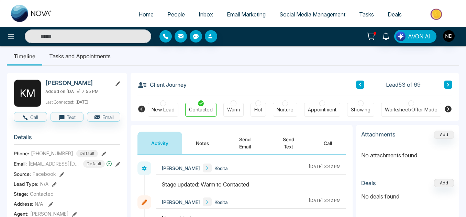
scroll to position [4, 0]
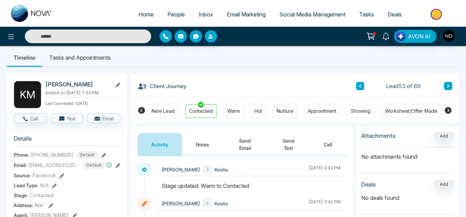
click at [248, 144] on button "Send Email" at bounding box center [245, 144] width 44 height 23
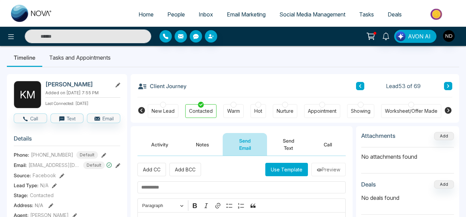
click at [267, 171] on button "Use Template" at bounding box center [286, 169] width 43 height 13
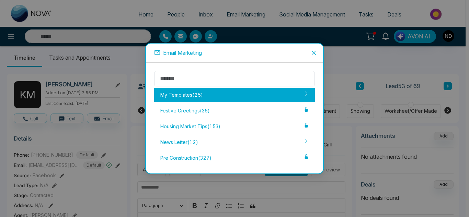
click at [206, 97] on div "My Templates ( 25 )" at bounding box center [234, 95] width 161 height 14
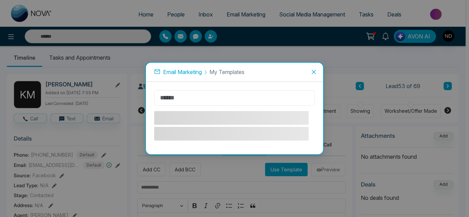
click at [190, 95] on input "text" at bounding box center [234, 97] width 161 height 15
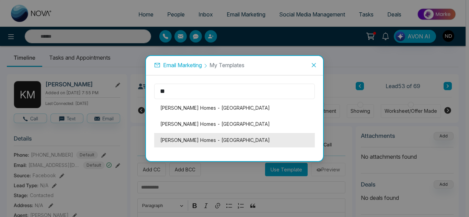
type input "**"
click at [235, 139] on li "[PERSON_NAME] Homes - [GEOGRAPHIC_DATA]" at bounding box center [234, 140] width 161 height 14
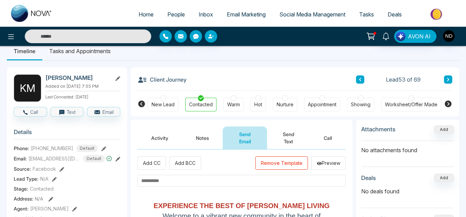
scroll to position [10, 0]
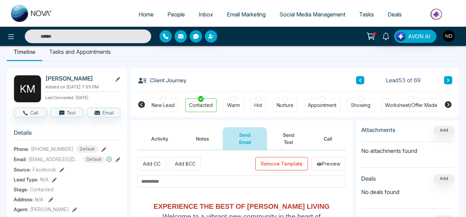
click at [272, 163] on button "Remove Template" at bounding box center [281, 163] width 53 height 13
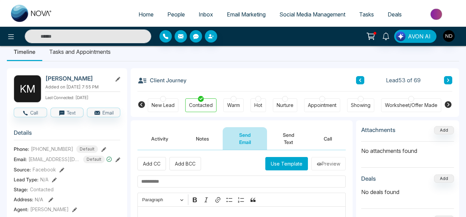
click at [272, 163] on button "Use Template" at bounding box center [286, 163] width 43 height 13
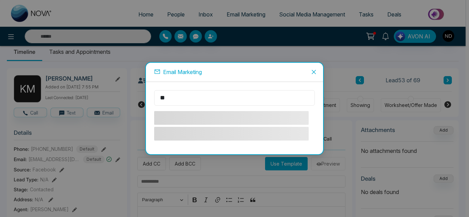
click at [247, 103] on input "**" at bounding box center [234, 97] width 161 height 15
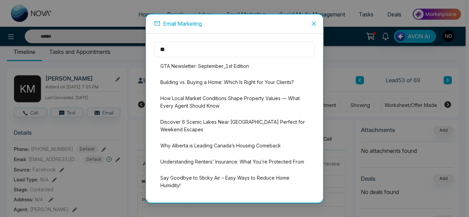
type input "*"
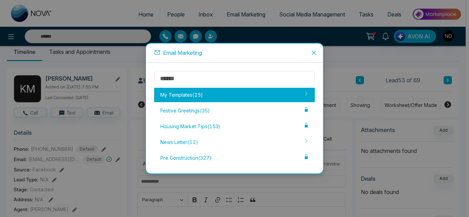
click at [185, 99] on div "My Templates ( 25 )" at bounding box center [234, 95] width 161 height 14
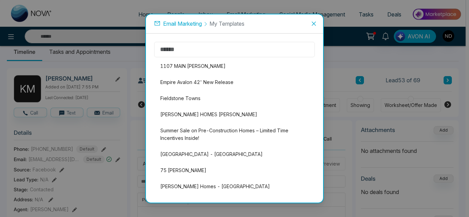
click at [180, 52] on input "text" at bounding box center [234, 49] width 161 height 15
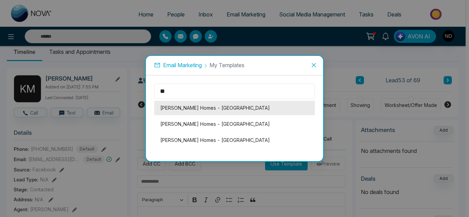
type input "**"
click at [197, 108] on li "[PERSON_NAME] Homes - [GEOGRAPHIC_DATA]" at bounding box center [234, 108] width 161 height 14
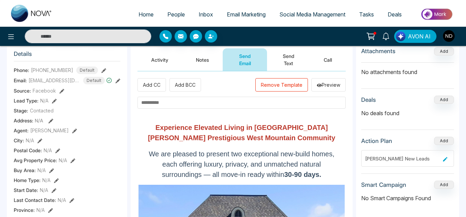
scroll to position [0, 0]
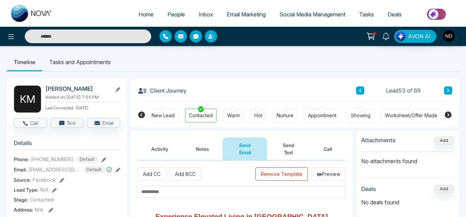
click at [286, 174] on button "Remove Template" at bounding box center [281, 174] width 53 height 13
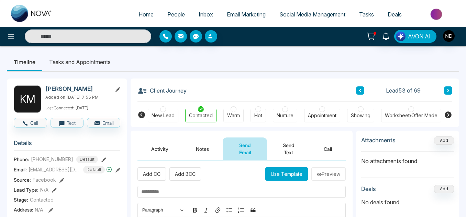
click at [290, 174] on button "Use Template" at bounding box center [286, 174] width 43 height 13
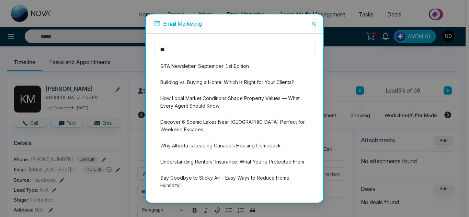
click at [204, 53] on input "**" at bounding box center [234, 49] width 161 height 15
type input "*"
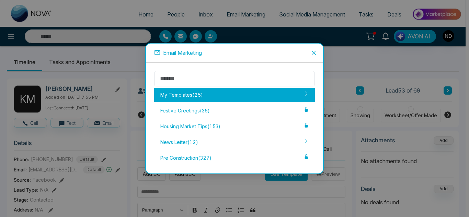
click at [268, 94] on div "My Templates ( 25 )" at bounding box center [234, 95] width 161 height 14
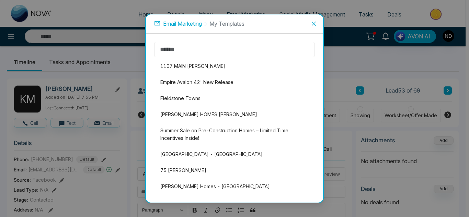
click at [223, 54] on input "text" at bounding box center [234, 49] width 161 height 15
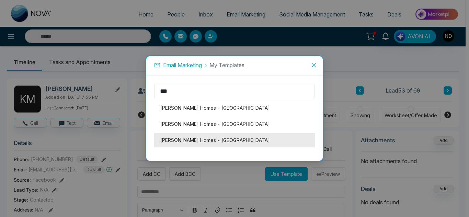
type input "***"
click at [225, 139] on li "[PERSON_NAME] Homes - [GEOGRAPHIC_DATA]" at bounding box center [234, 140] width 161 height 14
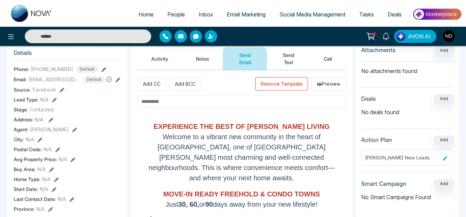
scroll to position [90, 0]
click at [245, 108] on input "text" at bounding box center [241, 102] width 208 height 12
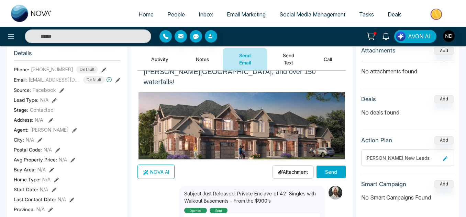
scroll to position [165, 0]
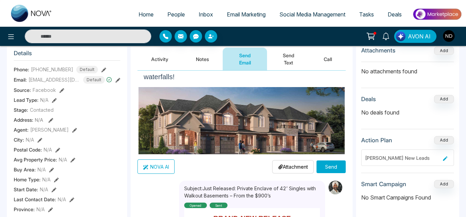
type input "**********"
click at [329, 163] on button "Send" at bounding box center [330, 167] width 29 height 13
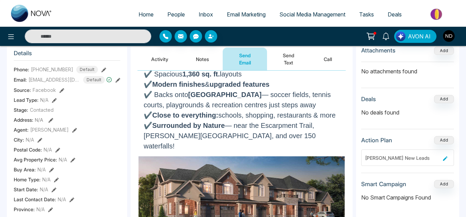
scroll to position [94, 0]
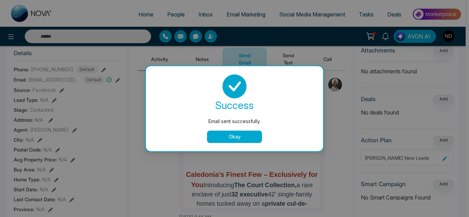
click at [252, 136] on button "Okay" at bounding box center [234, 137] width 55 height 12
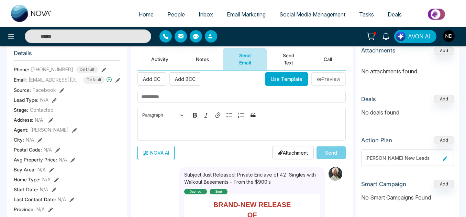
scroll to position [3, 0]
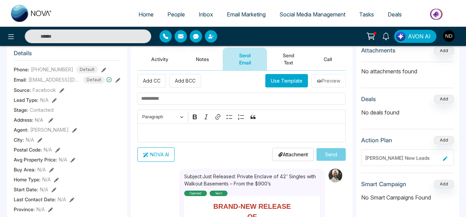
click at [266, 80] on button "Use Template" at bounding box center [286, 80] width 43 height 13
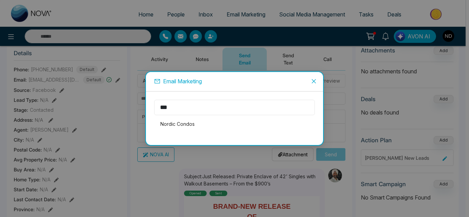
click at [229, 110] on input "***" at bounding box center [234, 107] width 161 height 15
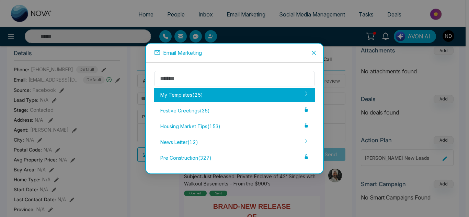
click at [217, 93] on div "My Templates ( 25 )" at bounding box center [234, 95] width 161 height 14
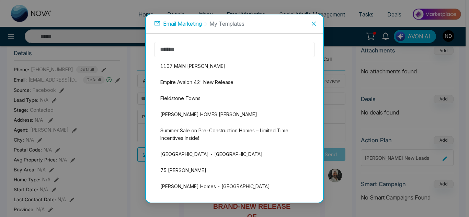
click at [177, 53] on input "text" at bounding box center [234, 49] width 161 height 15
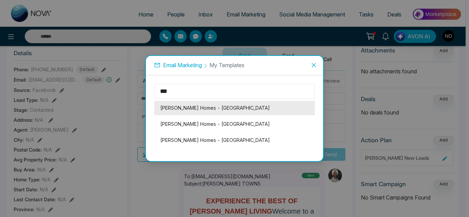
type input "***"
click at [221, 108] on li "[PERSON_NAME] Homes - [GEOGRAPHIC_DATA]" at bounding box center [234, 108] width 161 height 14
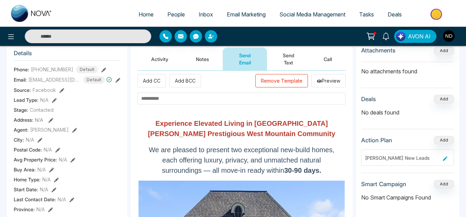
click at [272, 77] on button "Remove Template" at bounding box center [281, 80] width 53 height 13
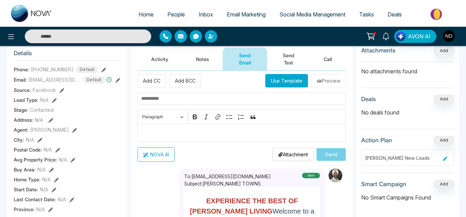
click at [270, 81] on button "Use Template" at bounding box center [286, 80] width 43 height 13
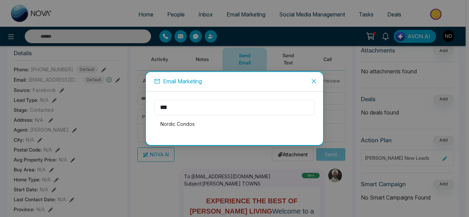
click at [193, 103] on input "***" at bounding box center [234, 107] width 161 height 15
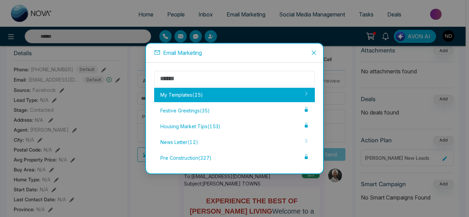
click at [189, 98] on div "My Templates ( 25 )" at bounding box center [234, 95] width 161 height 14
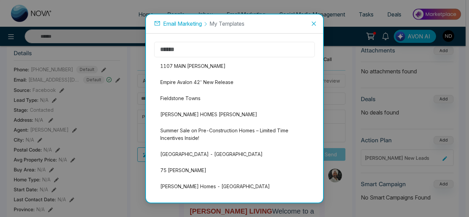
click at [184, 51] on input "text" at bounding box center [234, 49] width 161 height 15
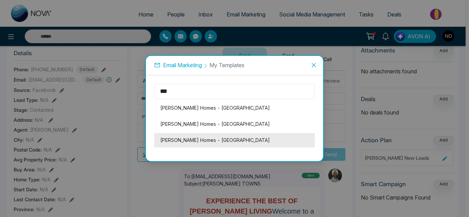
type input "***"
click at [197, 143] on li "[PERSON_NAME] Homes - [GEOGRAPHIC_DATA]" at bounding box center [234, 140] width 161 height 14
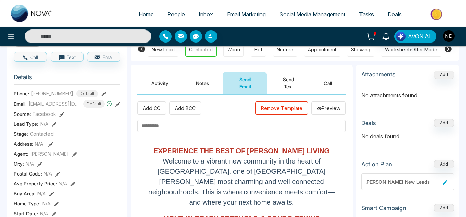
scroll to position [66, 0]
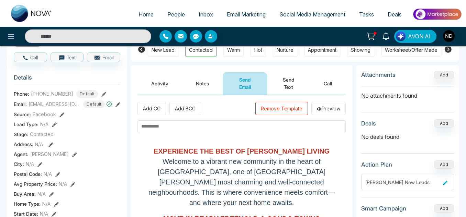
click at [286, 112] on button "Remove Template" at bounding box center [281, 108] width 53 height 13
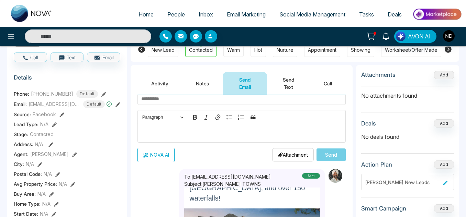
scroll to position [0, 0]
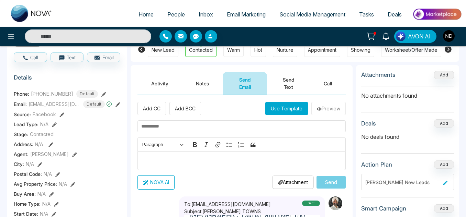
click at [283, 82] on button "Send Text" at bounding box center [288, 83] width 43 height 23
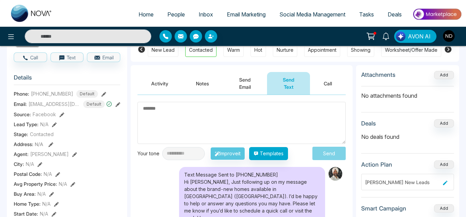
drag, startPoint x: 283, startPoint y: 82, endPoint x: 207, endPoint y: 121, distance: 85.7
click at [207, 121] on textarea at bounding box center [241, 123] width 208 height 42
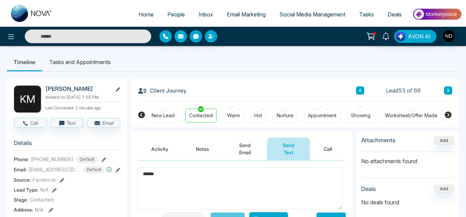
click at [63, 91] on h2 "Kosita Musabye" at bounding box center [77, 89] width 64 height 7
copy div "Kosita Musabye"
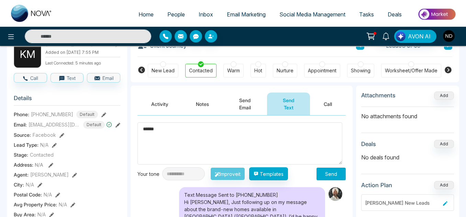
click at [178, 132] on textarea "******" at bounding box center [239, 144] width 205 height 42
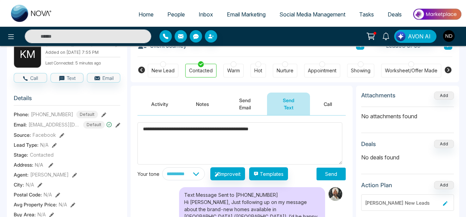
type textarea "**********"
click at [321, 176] on button "Send" at bounding box center [330, 174] width 29 height 13
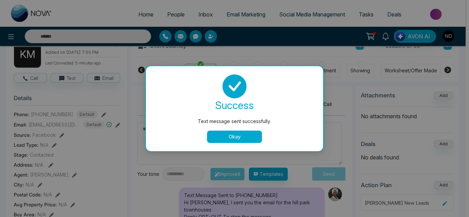
click at [227, 137] on button "Okay" at bounding box center [234, 137] width 55 height 12
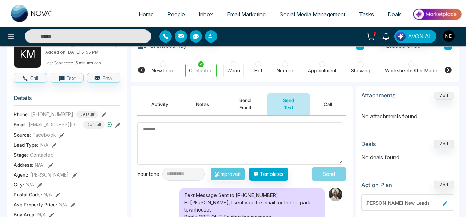
click at [202, 133] on textarea at bounding box center [239, 144] width 205 height 42
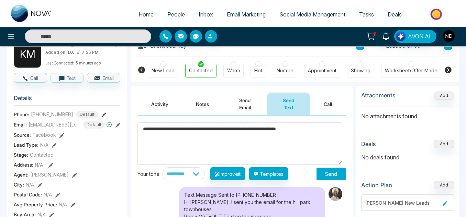
type textarea "**********"
click at [335, 176] on button "Send" at bounding box center [330, 174] width 29 height 13
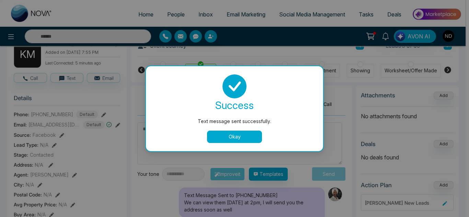
click at [238, 136] on button "Okay" at bounding box center [234, 137] width 55 height 12
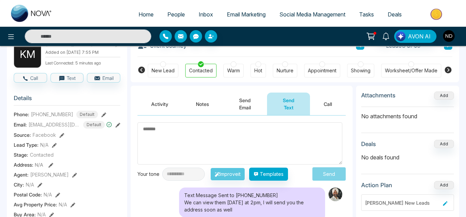
click at [231, 108] on button "Send Email" at bounding box center [245, 104] width 44 height 23
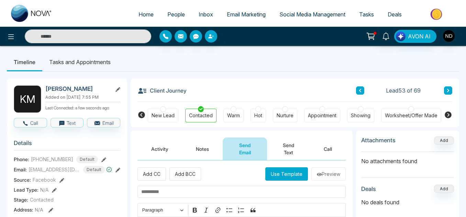
click at [239, 112] on div "Warm" at bounding box center [233, 116] width 20 height 14
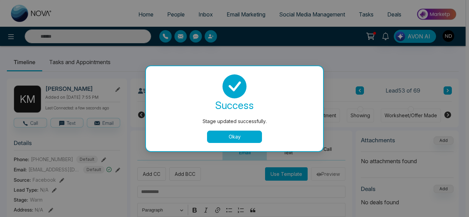
click at [222, 135] on button "Okay" at bounding box center [234, 137] width 55 height 12
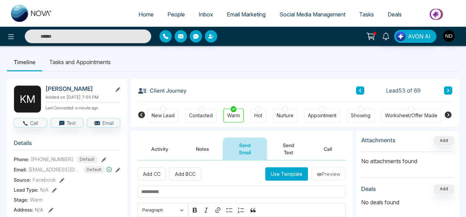
click at [171, 148] on button "Activity" at bounding box center [159, 149] width 45 height 23
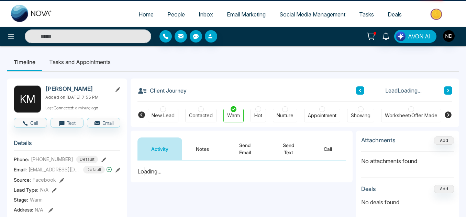
scroll to position [68, 0]
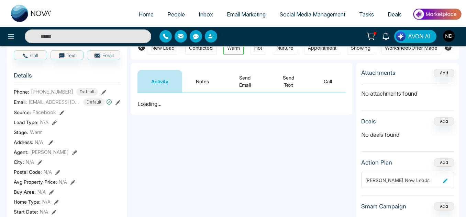
click at [210, 77] on button "Notes" at bounding box center [202, 81] width 41 height 23
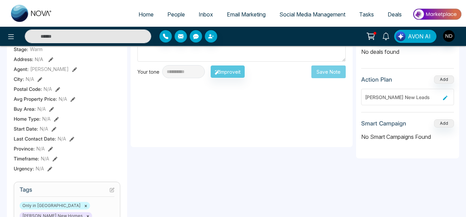
scroll to position [149, 0]
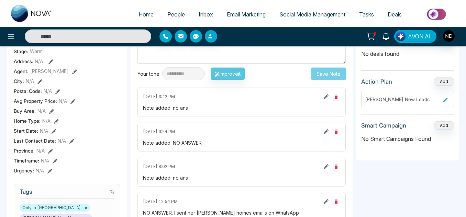
click at [326, 98] on icon at bounding box center [326, 96] width 5 height 5
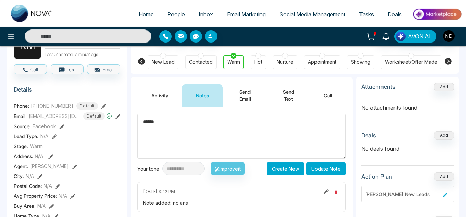
scroll to position [54, 0]
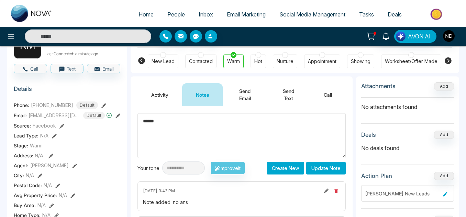
click at [184, 140] on textarea "******" at bounding box center [241, 135] width 208 height 45
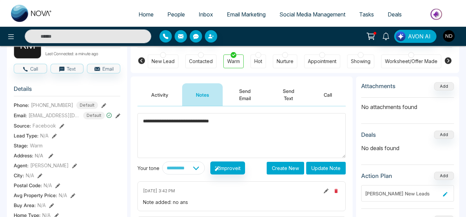
type textarea "**********"
click at [321, 168] on button "Update Note" at bounding box center [326, 168] width 40 height 13
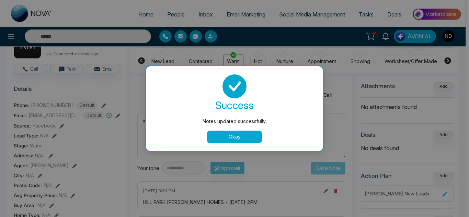
click at [245, 137] on button "Okay" at bounding box center [234, 137] width 55 height 12
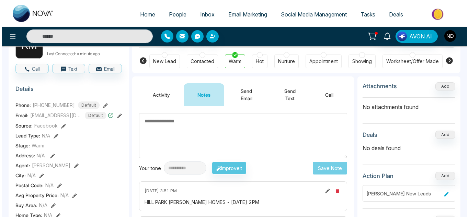
scroll to position [0, 0]
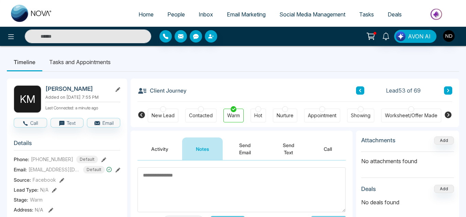
click at [87, 62] on li "Tasks and Appointments" at bounding box center [79, 62] width 75 height 19
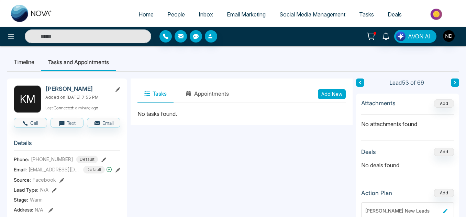
click at [328, 94] on button "Add New" at bounding box center [332, 94] width 28 height 10
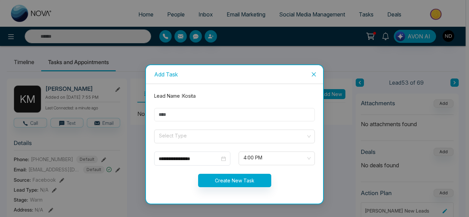
click at [218, 116] on input "text" at bounding box center [234, 114] width 161 height 13
type input "**********"
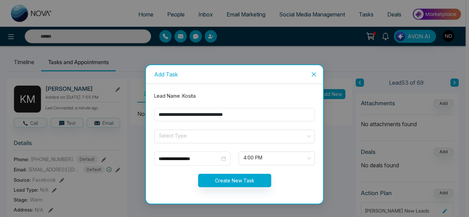
click at [196, 129] on form "**********" at bounding box center [234, 143] width 169 height 103
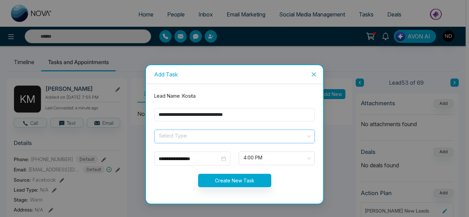
click at [197, 132] on input "search" at bounding box center [232, 135] width 148 height 10
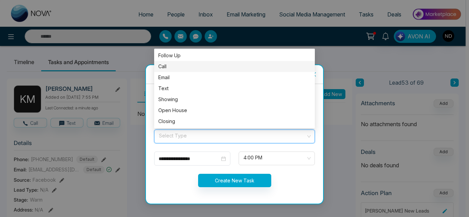
click at [190, 71] on div "Call" at bounding box center [234, 66] width 161 height 11
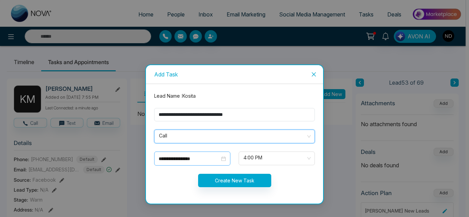
click at [206, 158] on input "**********" at bounding box center [189, 159] width 61 height 8
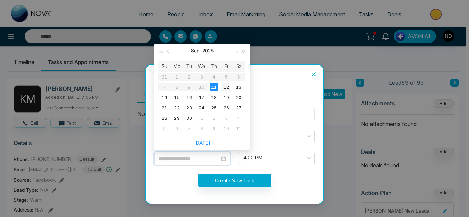
type input "**********"
click at [226, 88] on div "12" at bounding box center [226, 87] width 8 height 8
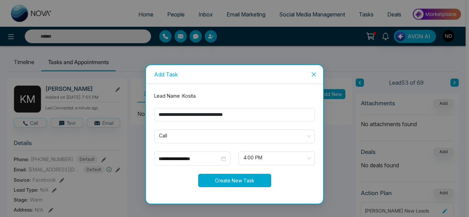
click at [211, 181] on button "Create New Task" at bounding box center [234, 180] width 73 height 13
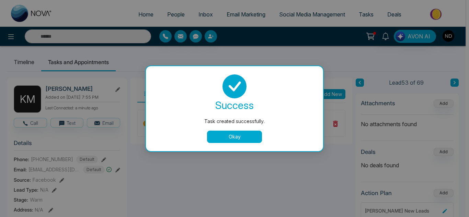
click at [226, 132] on button "Okay" at bounding box center [234, 137] width 55 height 12
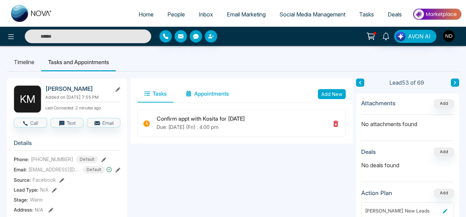
click at [197, 89] on button "Appointments" at bounding box center [207, 94] width 57 height 17
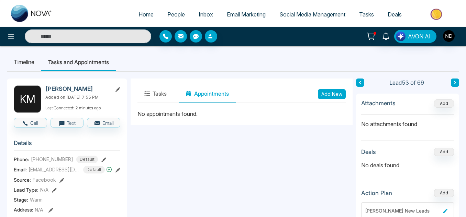
click at [333, 93] on button "Add New" at bounding box center [332, 94] width 28 height 10
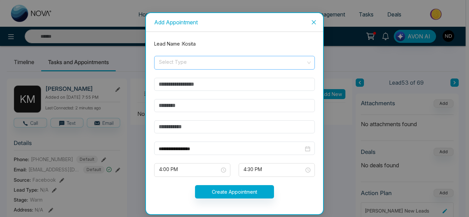
click at [229, 65] on input "search" at bounding box center [232, 61] width 148 height 10
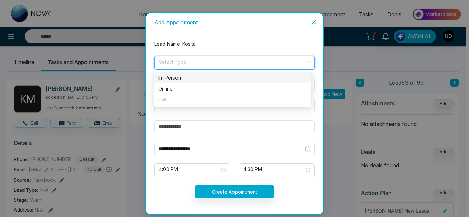
click at [189, 79] on div "In-Person" at bounding box center [232, 78] width 149 height 8
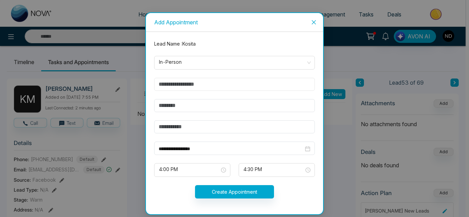
click at [187, 83] on input "text" at bounding box center [234, 84] width 161 height 13
type input "**********"
click at [178, 107] on input "text" at bounding box center [234, 105] width 161 height 13
type input "**********"
click at [176, 125] on input "text" at bounding box center [234, 127] width 161 height 13
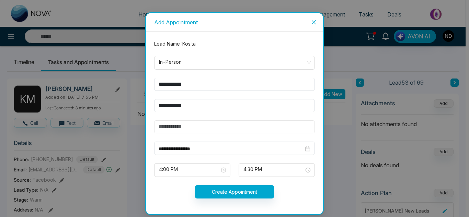
type input "*******"
click at [235, 155] on form "**********" at bounding box center [234, 123] width 169 height 167
click at [303, 148] on div "**********" at bounding box center [235, 149] width 152 height 8
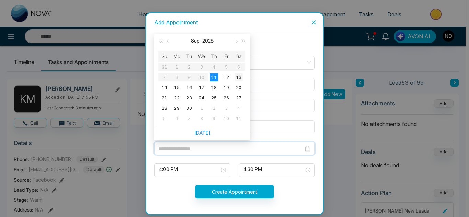
type input "**********"
click at [236, 79] on div "13" at bounding box center [239, 77] width 8 height 8
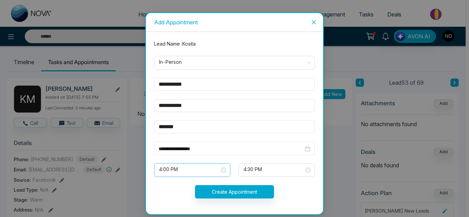
click at [187, 168] on span "4:00 PM" at bounding box center [192, 171] width 67 height 12
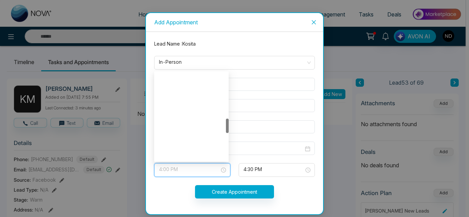
scroll to position [275, 0]
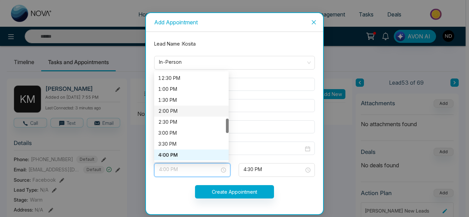
click at [173, 110] on div "2:00 PM" at bounding box center [191, 112] width 66 height 8
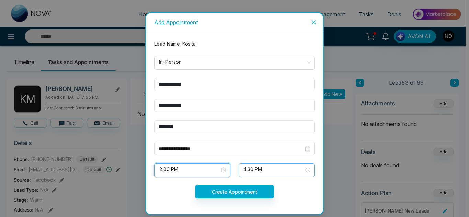
click at [255, 170] on span "4:30 PM" at bounding box center [277, 171] width 67 height 12
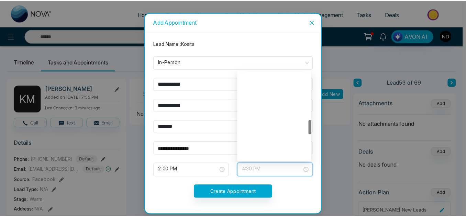
scroll to position [286, 0]
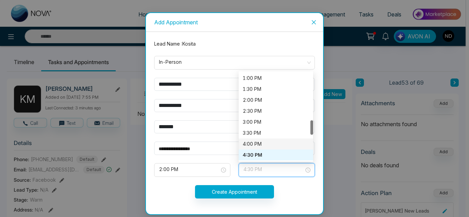
click at [258, 146] on div "4:00 PM" at bounding box center [276, 145] width 66 height 8
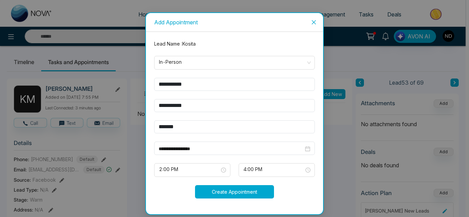
click at [258, 193] on button "Create Appointment" at bounding box center [234, 192] width 79 height 13
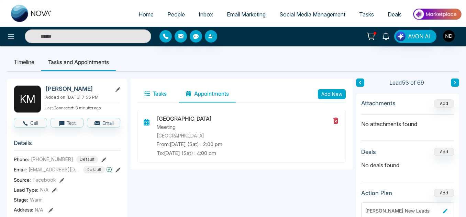
click at [157, 97] on button "Tasks" at bounding box center [155, 94] width 36 height 17
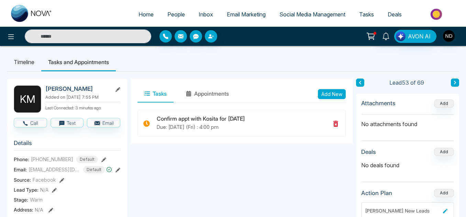
click at [362, 84] on button at bounding box center [360, 83] width 8 height 8
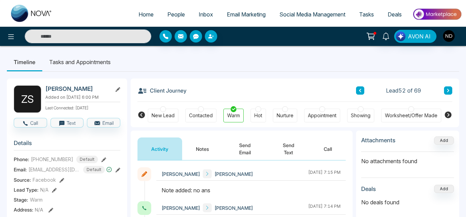
click at [164, 86] on h3 "Client Journey" at bounding box center [161, 91] width 49 height 10
click at [192, 148] on button "Notes" at bounding box center [202, 149] width 41 height 23
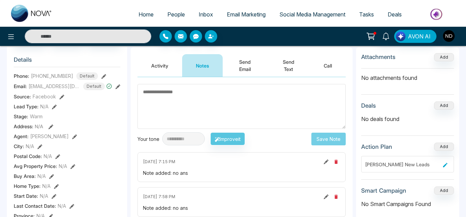
scroll to position [31, 0]
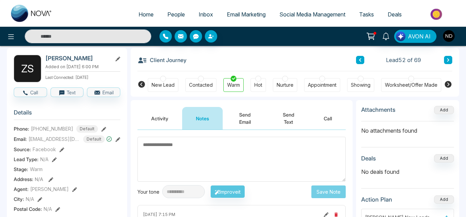
click at [155, 126] on button "Activity" at bounding box center [159, 118] width 45 height 23
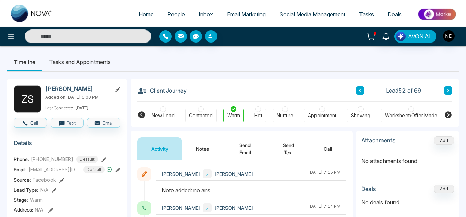
click at [214, 148] on button "Notes" at bounding box center [202, 149] width 41 height 23
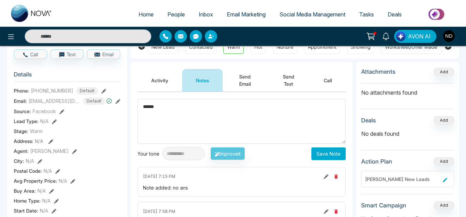
scroll to position [70, 0]
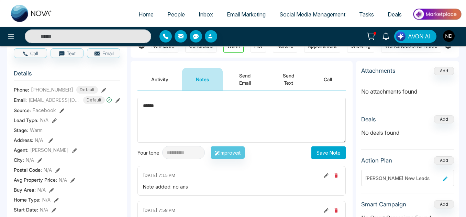
type textarea "******"
click at [315, 152] on button "Save Note" at bounding box center [328, 153] width 34 height 13
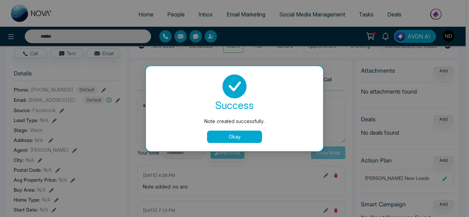
click at [214, 134] on button "Okay" at bounding box center [234, 137] width 55 height 12
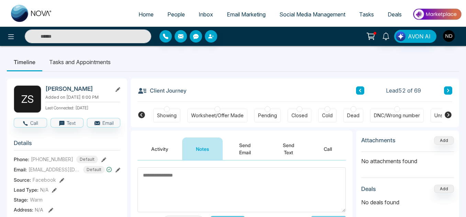
scroll to position [0, 217]
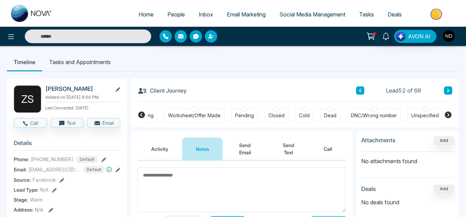
click at [308, 120] on div "Cold" at bounding box center [304, 116] width 18 height 14
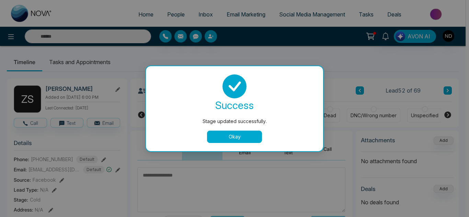
click at [242, 141] on button "Okay" at bounding box center [234, 137] width 55 height 12
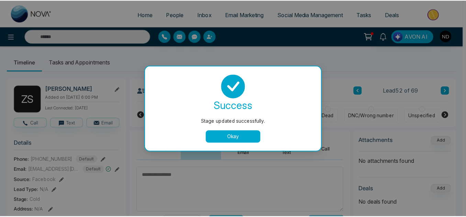
scroll to position [0, 213]
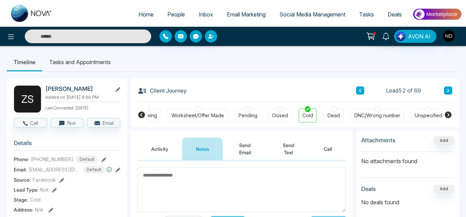
click at [356, 89] on button at bounding box center [360, 91] width 8 height 8
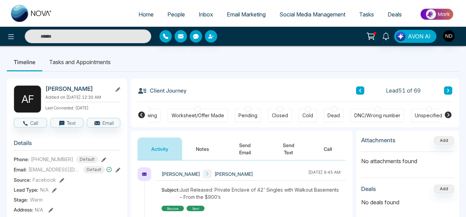
click at [211, 150] on button "Notes" at bounding box center [202, 149] width 41 height 23
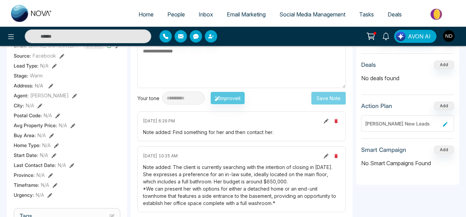
scroll to position [201, 0]
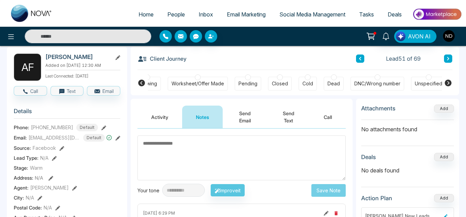
scroll to position [22, 0]
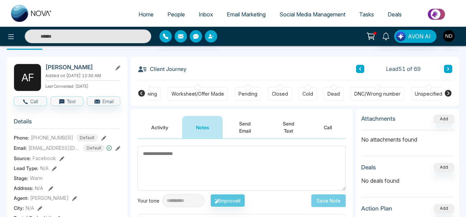
click at [363, 69] on button at bounding box center [360, 69] width 8 height 8
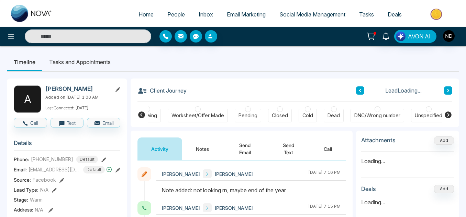
click at [181, 148] on button "Activity" at bounding box center [159, 149] width 45 height 23
click at [204, 146] on button "Notes" at bounding box center [202, 149] width 41 height 23
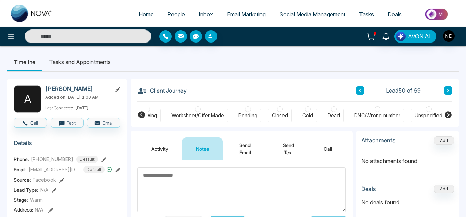
click at [362, 89] on button at bounding box center [360, 91] width 8 height 8
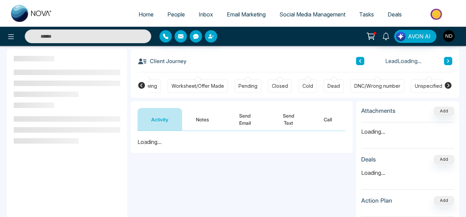
scroll to position [30, 0]
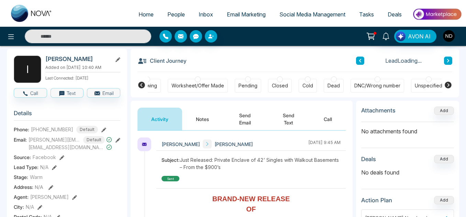
click at [191, 115] on button "Notes" at bounding box center [202, 119] width 41 height 23
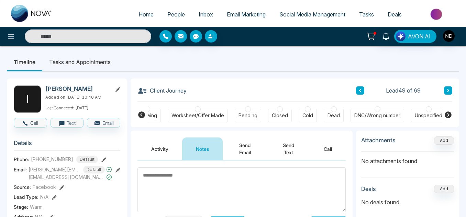
click at [356, 93] on button at bounding box center [360, 91] width 8 height 8
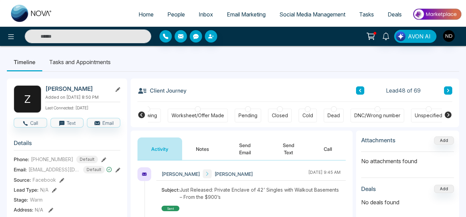
click at [201, 143] on button "Notes" at bounding box center [202, 149] width 41 height 23
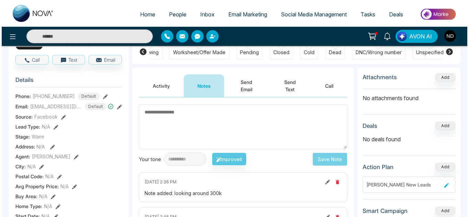
scroll to position [63, 0]
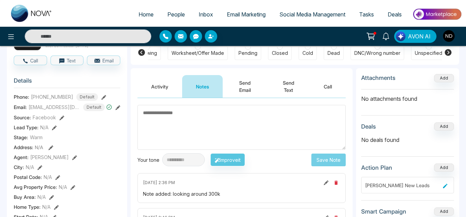
click at [255, 82] on button "Send Email" at bounding box center [245, 86] width 44 height 23
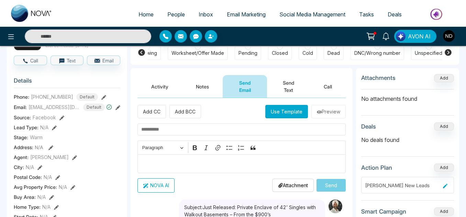
click at [272, 109] on button "Use Template" at bounding box center [286, 111] width 43 height 13
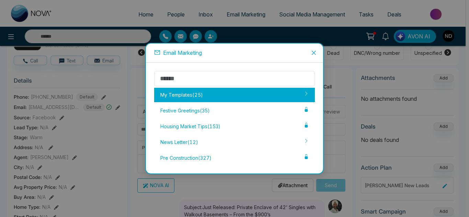
click at [240, 95] on div "My Templates ( 25 )" at bounding box center [234, 95] width 161 height 14
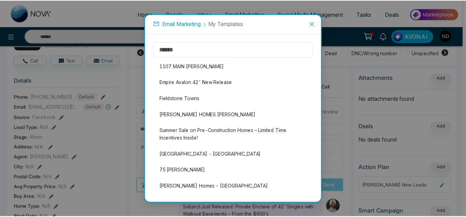
scroll to position [14, 0]
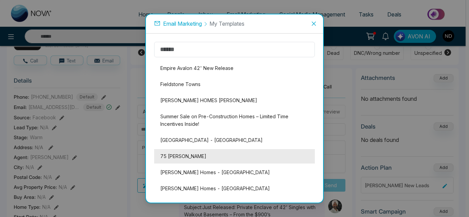
click at [201, 155] on li "75 [PERSON_NAME]" at bounding box center [234, 156] width 161 height 14
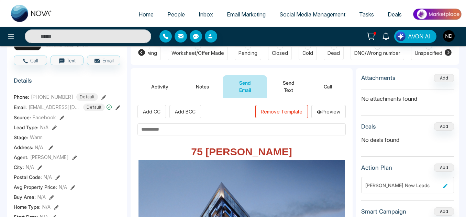
click at [178, 132] on input "text" at bounding box center [241, 130] width 208 height 12
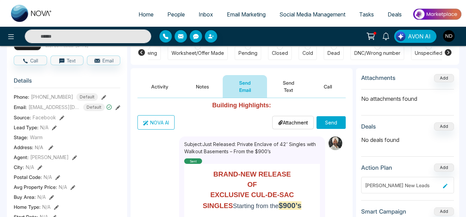
scroll to position [236, 0]
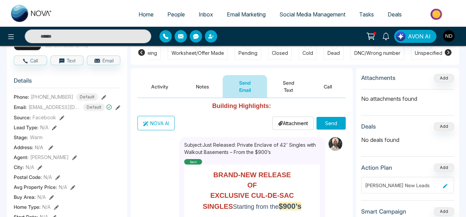
type input "**********"
click at [321, 126] on button "Send" at bounding box center [330, 123] width 29 height 13
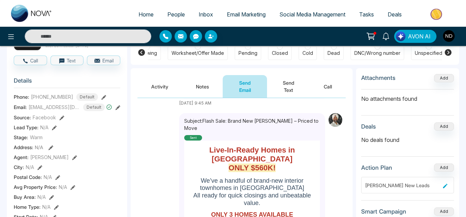
scroll to position [0, 0]
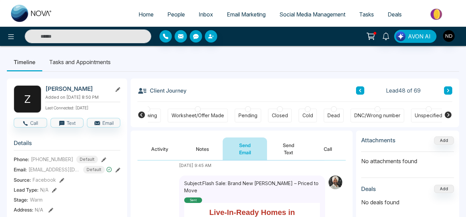
click at [359, 92] on icon at bounding box center [359, 91] width 3 height 4
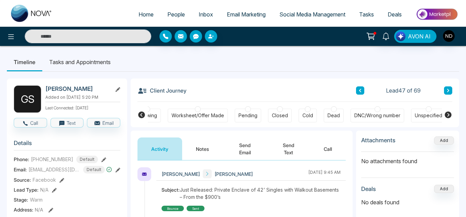
click at [210, 149] on button "Notes" at bounding box center [202, 149] width 41 height 23
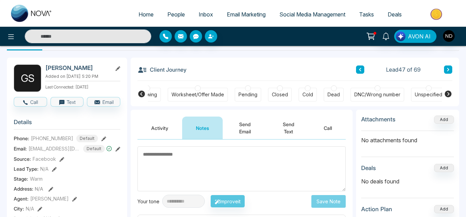
scroll to position [21, 0]
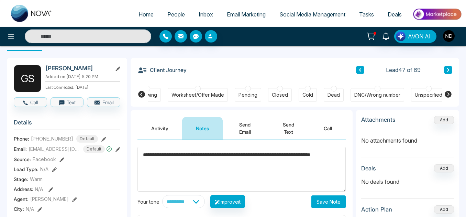
type textarea "**********"
click at [331, 198] on button "Save Note" at bounding box center [328, 202] width 34 height 13
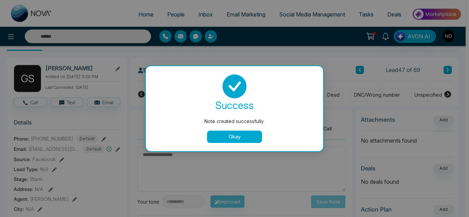
click at [259, 137] on button "Okay" at bounding box center [234, 137] width 55 height 12
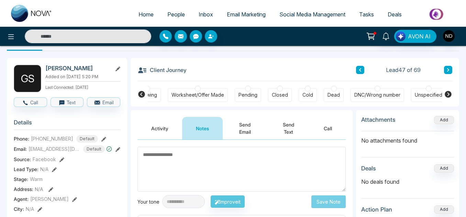
click at [362, 70] on button at bounding box center [360, 70] width 8 height 8
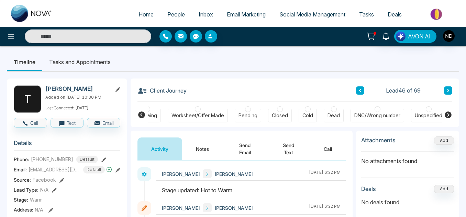
click at [203, 148] on button "Notes" at bounding box center [202, 149] width 41 height 23
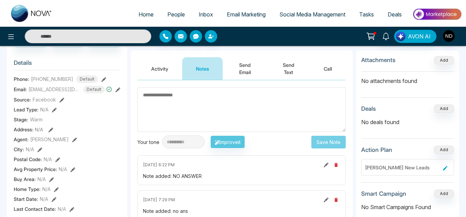
scroll to position [28, 0]
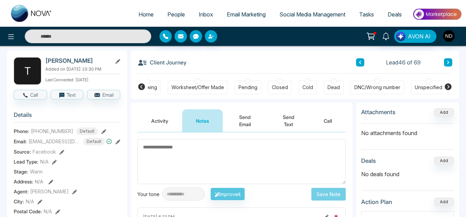
click at [359, 66] on button at bounding box center [360, 62] width 8 height 8
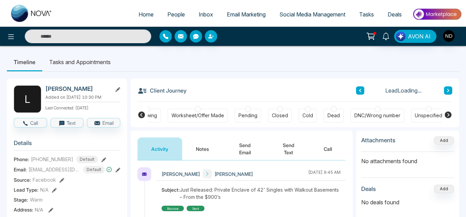
click at [194, 148] on button "Notes" at bounding box center [202, 149] width 41 height 23
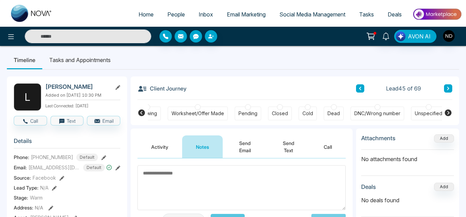
scroll to position [4, 0]
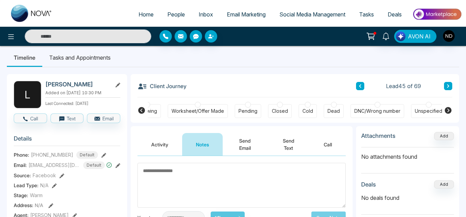
click at [395, 86] on span "Lead 45 of 69" at bounding box center [403, 86] width 35 height 8
click at [402, 86] on span "Lead 45 of 69" at bounding box center [403, 86] width 35 height 8
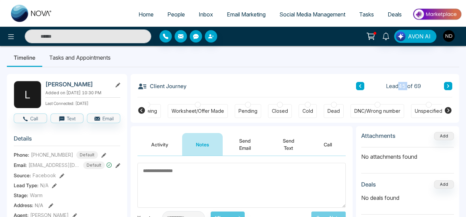
click at [402, 86] on span "Lead 45 of 69" at bounding box center [403, 86] width 35 height 8
